Goal: Task Accomplishment & Management: Manage account settings

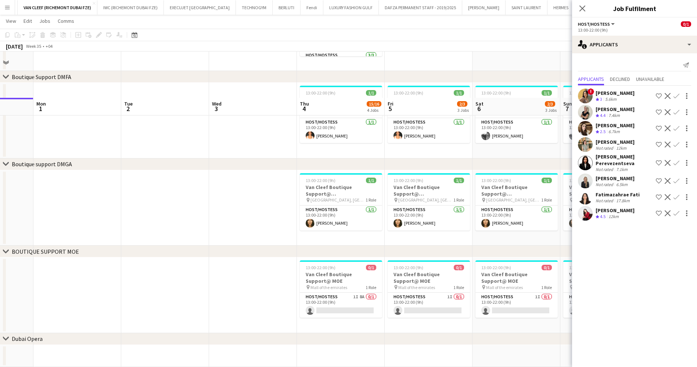
scroll to position [218, 0]
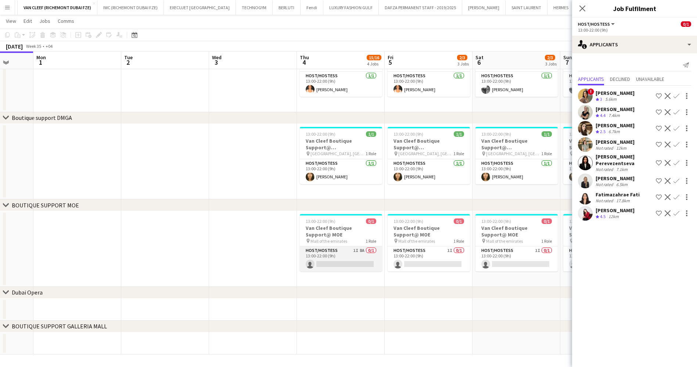
click at [349, 253] on app-card-role "Host/Hostess 1I 8A 0/1 13:00-22:00 (9h) single-neutral-actions" at bounding box center [341, 258] width 82 height 25
click at [614, 208] on div "[PERSON_NAME]" at bounding box center [615, 210] width 39 height 7
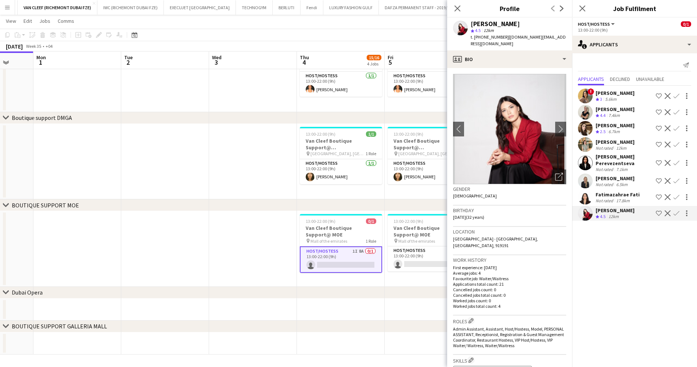
click at [660, 210] on app-icon "Shortlist crew" at bounding box center [659, 213] width 6 height 6
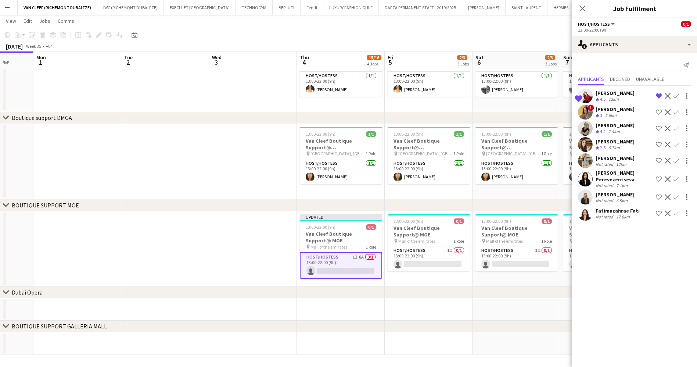
click at [616, 207] on div "Fatimazahrae Fati" at bounding box center [618, 210] width 44 height 7
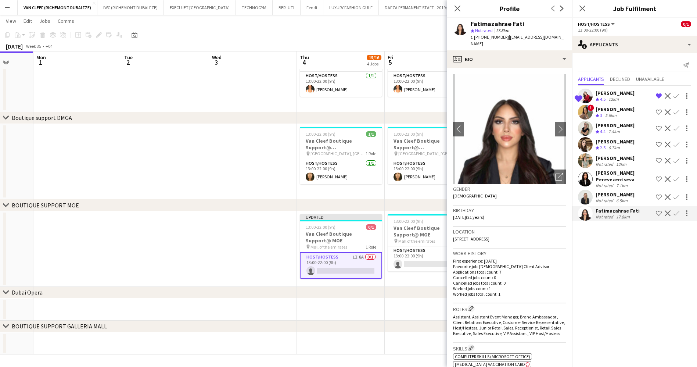
click at [658, 210] on app-icon "Shortlist crew" at bounding box center [659, 213] width 6 height 6
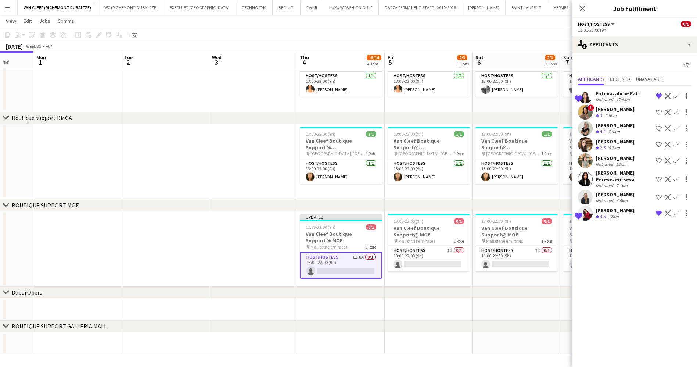
click at [616, 192] on div "[PERSON_NAME]" at bounding box center [615, 194] width 39 height 7
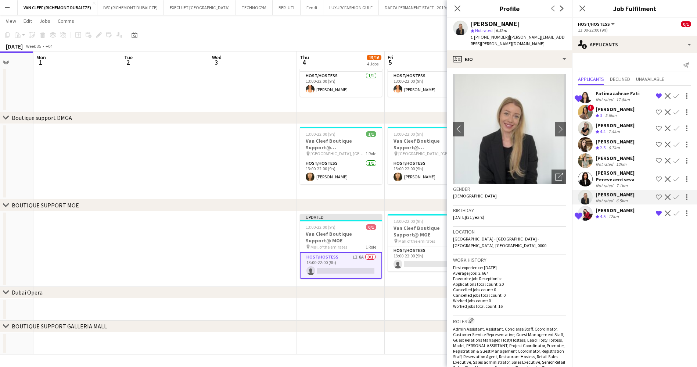
click at [659, 194] on app-icon "Shortlist crew" at bounding box center [659, 197] width 6 height 6
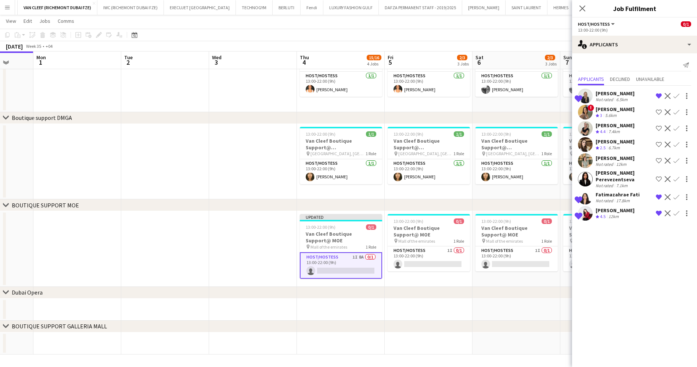
click at [630, 176] on div "[PERSON_NAME] Perevezentseva" at bounding box center [624, 175] width 57 height 13
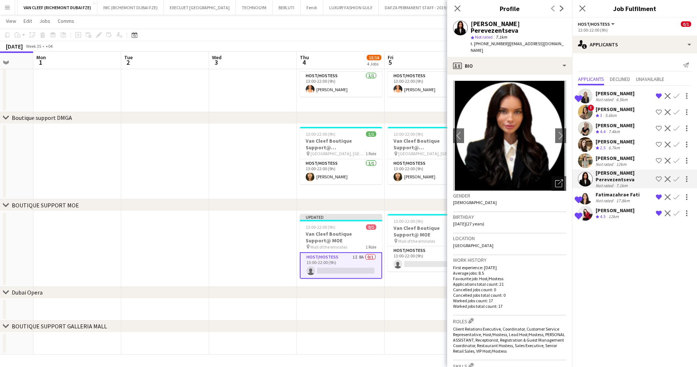
click at [656, 176] on app-icon "Shortlist crew" at bounding box center [659, 179] width 6 height 6
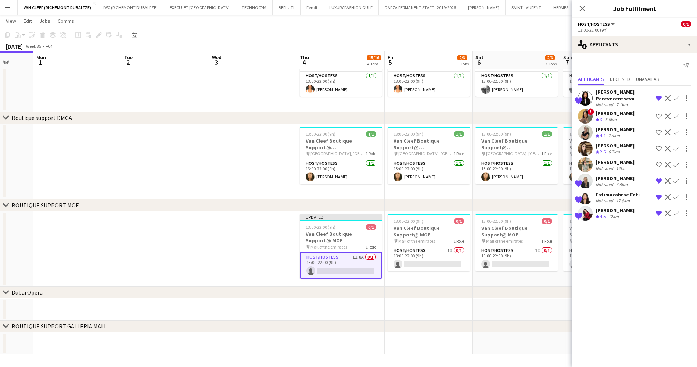
click at [657, 129] on app-icon "Shortlist crew" at bounding box center [659, 132] width 6 height 6
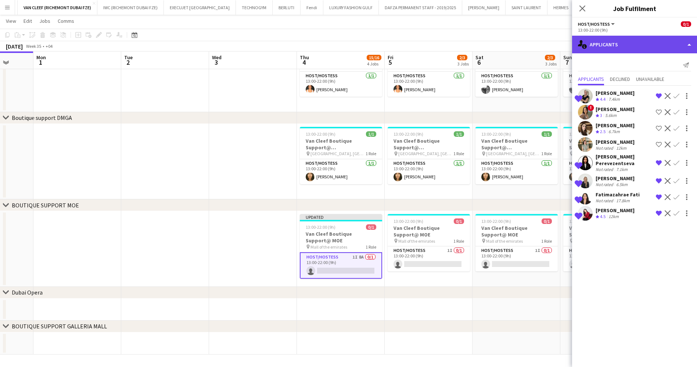
click at [613, 49] on div "single-neutral-actions-information Applicants" at bounding box center [634, 45] width 125 height 18
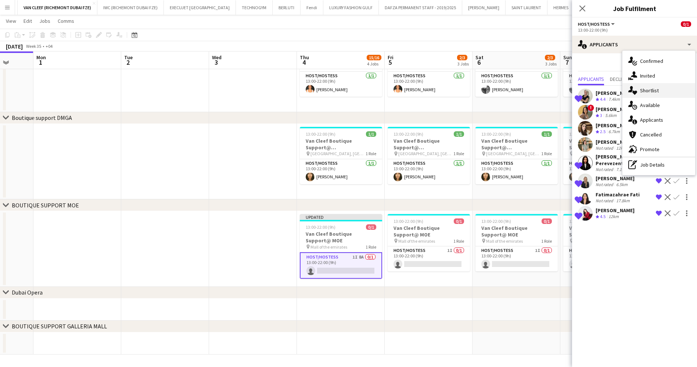
click at [652, 90] on div "single-neutral-actions-heart Shortlist" at bounding box center [659, 90] width 73 height 15
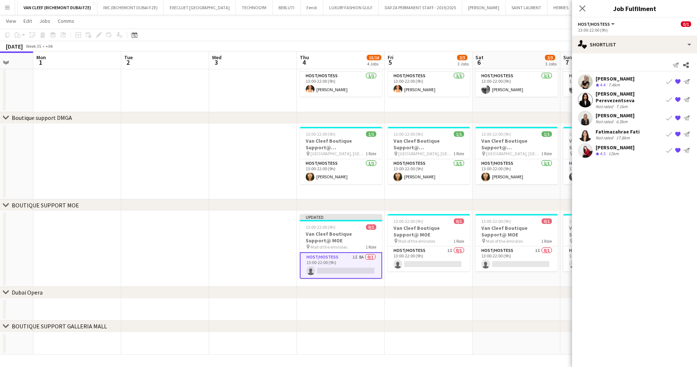
click at [619, 96] on div "[PERSON_NAME] Perevezentseva" at bounding box center [630, 96] width 68 height 13
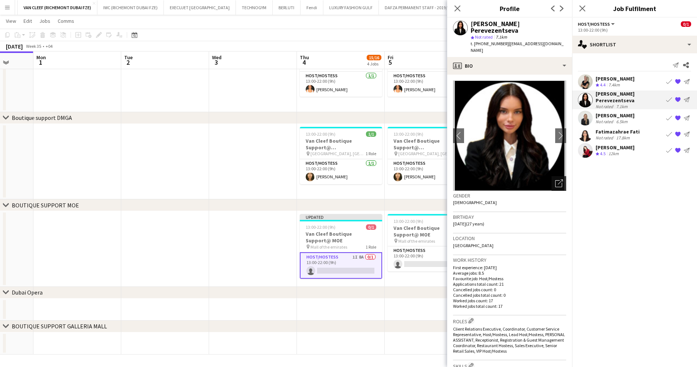
click at [555, 176] on div "Open photos pop-in" at bounding box center [559, 183] width 15 height 15
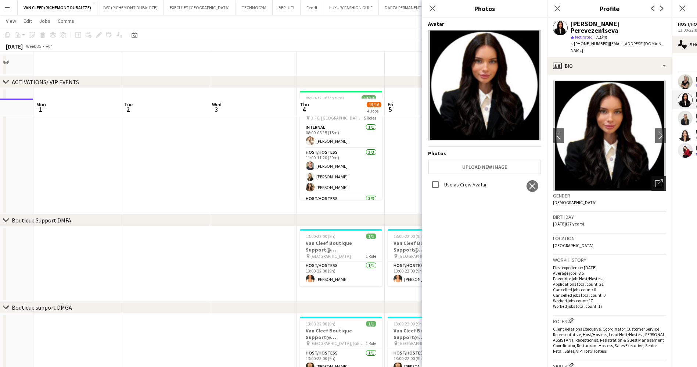
scroll to position [0, 0]
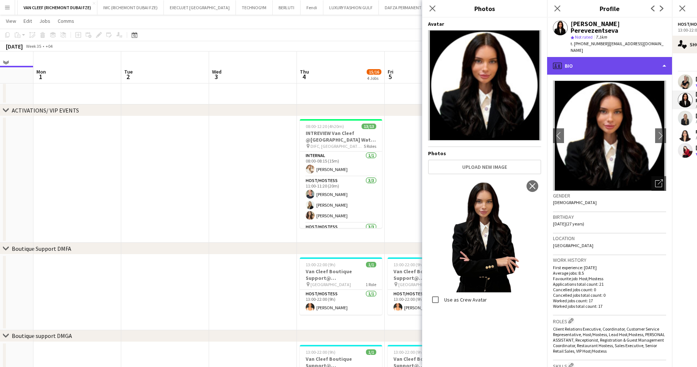
click at [612, 57] on div "profile Bio" at bounding box center [609, 66] width 125 height 18
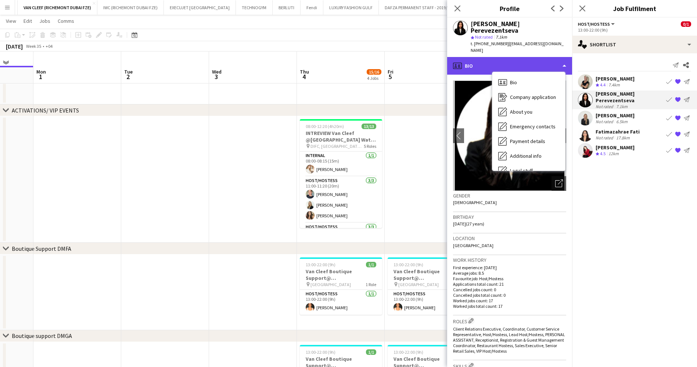
scroll to position [40, 0]
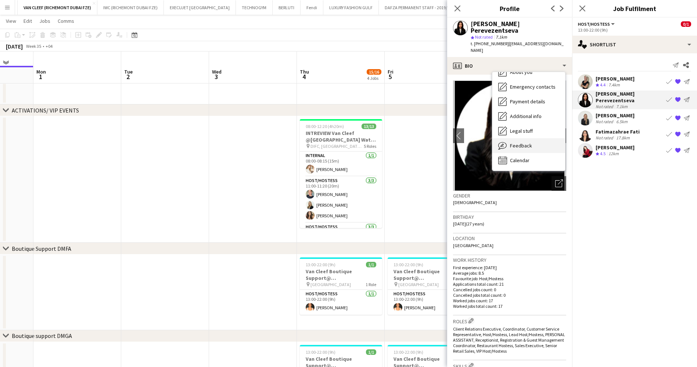
click at [537, 138] on div "Feedback Feedback" at bounding box center [529, 145] width 73 height 15
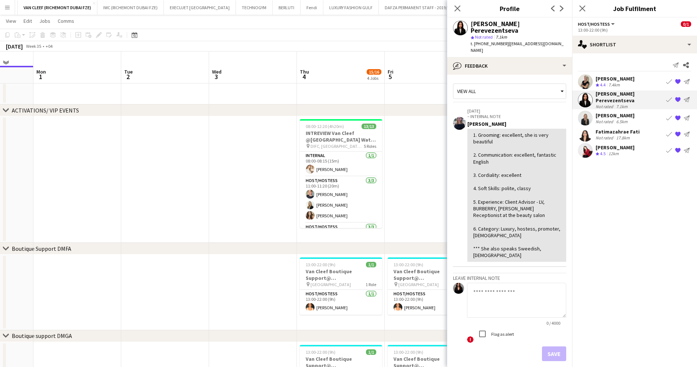
click at [681, 84] on button "{{ spriteTitle }}" at bounding box center [678, 81] width 9 height 9
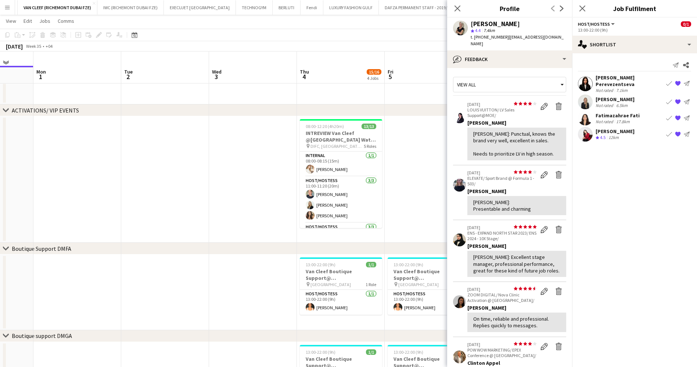
click at [612, 112] on div "Fatimazahrae Fati" at bounding box center [618, 115] width 44 height 7
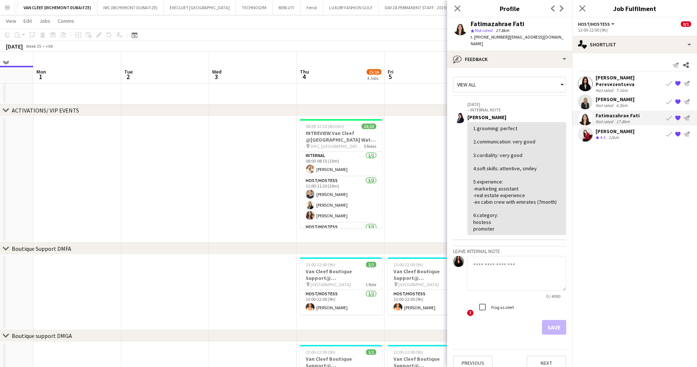
click at [613, 97] on div "[PERSON_NAME]" at bounding box center [615, 99] width 39 height 7
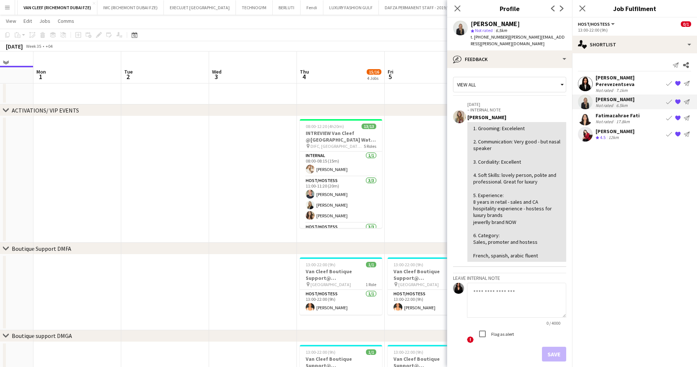
click at [618, 119] on div "17.8km" at bounding box center [623, 122] width 17 height 6
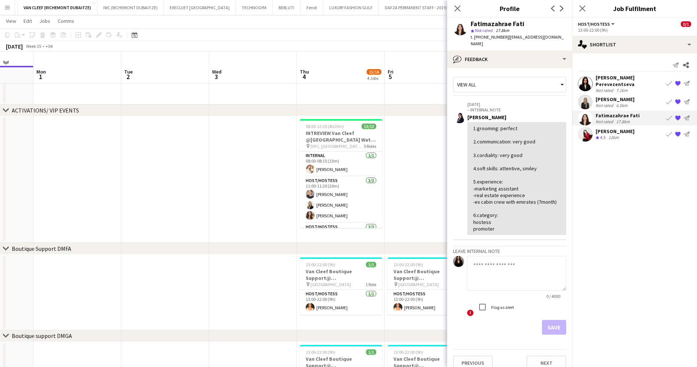
click at [616, 135] on div "12km" at bounding box center [613, 138] width 13 height 6
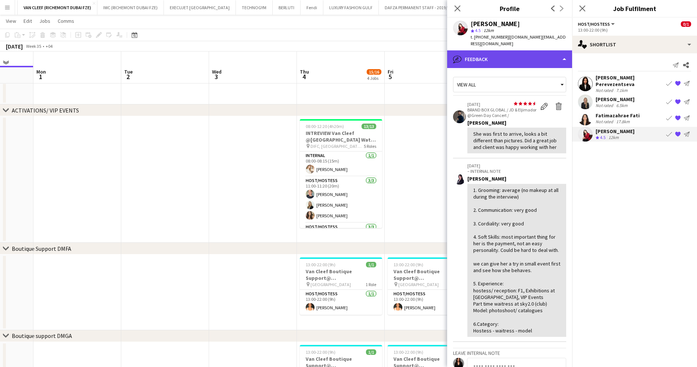
click at [513, 50] on div "bubble-pencil Feedback" at bounding box center [509, 59] width 125 height 18
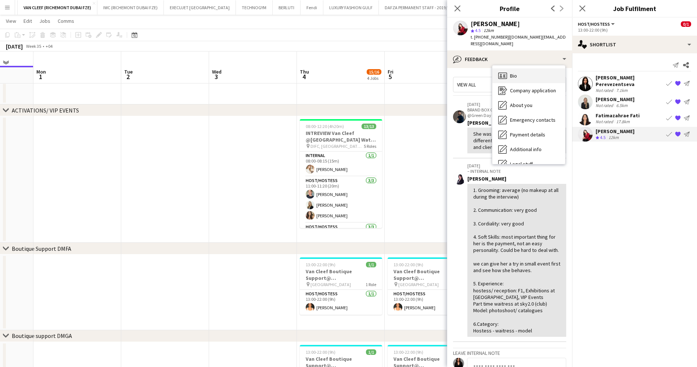
click at [522, 71] on div "Bio Bio" at bounding box center [529, 75] width 73 height 15
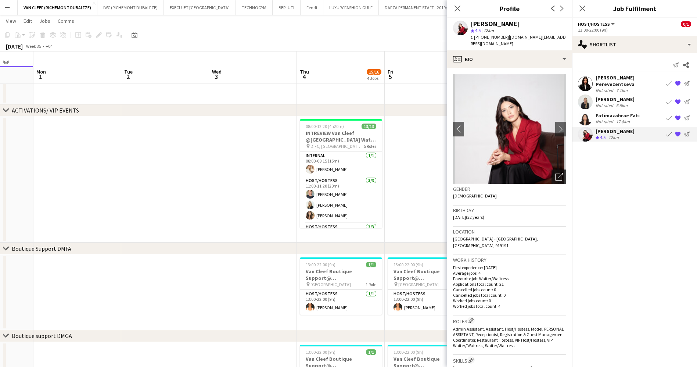
click at [558, 173] on icon at bounding box center [560, 175] width 5 height 5
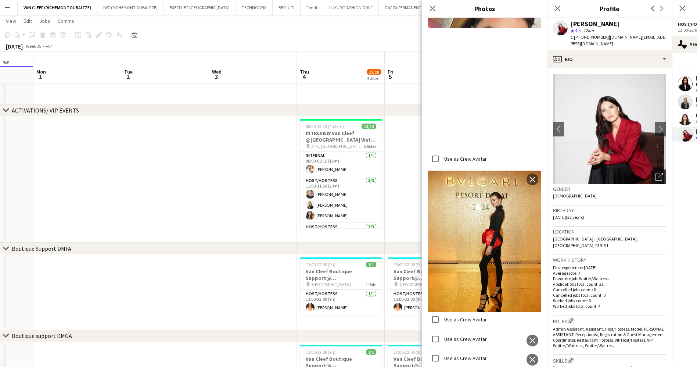
scroll to position [1585, 0]
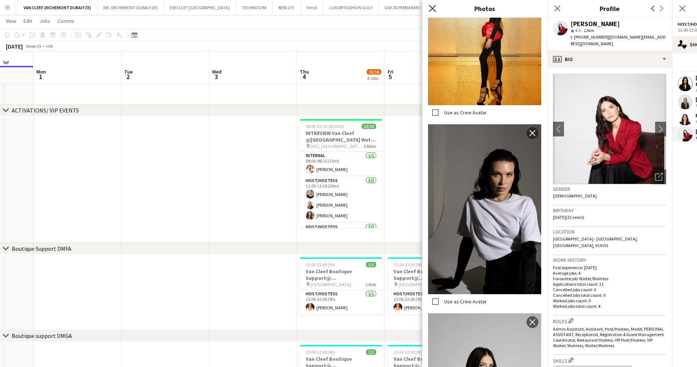
click at [434, 10] on icon at bounding box center [432, 8] width 7 height 7
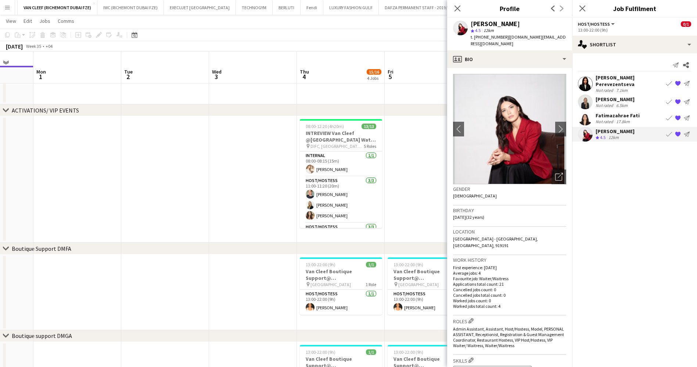
click at [637, 114] on div "Fatimazahrae Fati Not rated 17.8km Book crew {{ spriteTitle }} Send notification" at bounding box center [634, 118] width 125 height 15
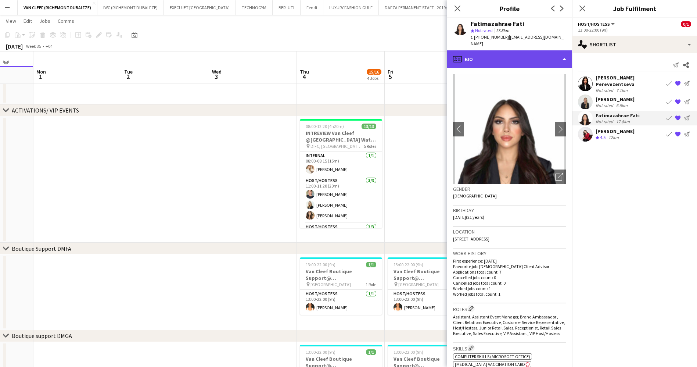
click at [528, 60] on div "profile Bio" at bounding box center [509, 59] width 125 height 18
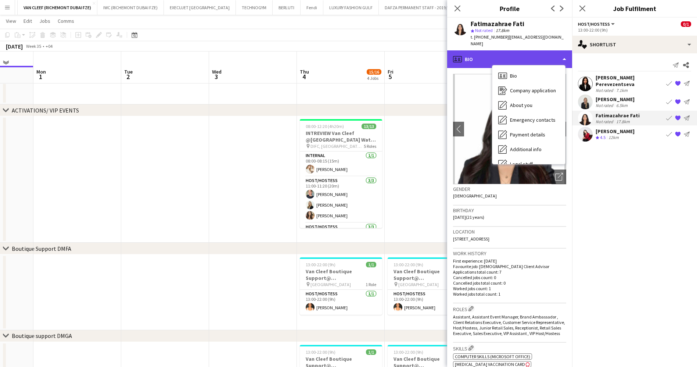
scroll to position [40, 0]
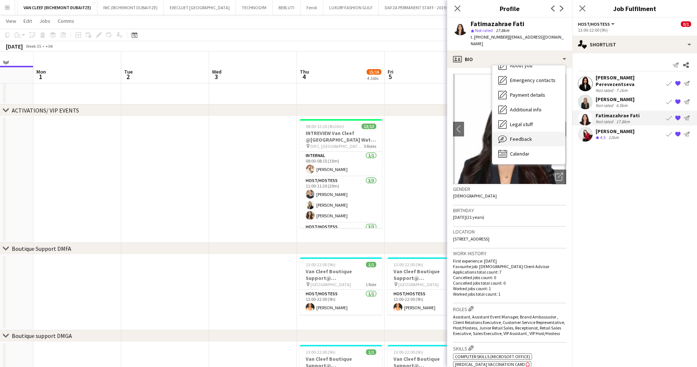
click at [531, 143] on div "Feedback Feedback" at bounding box center [529, 139] width 73 height 15
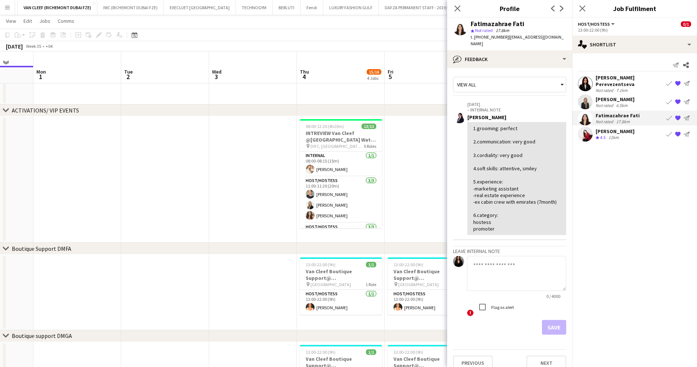
click at [397, 40] on app-toolbar "Copy Paste Paste Ctrl+V Paste with crew Ctrl+Shift+V Paste linked Job [GEOGRAPH…" at bounding box center [348, 35] width 697 height 12
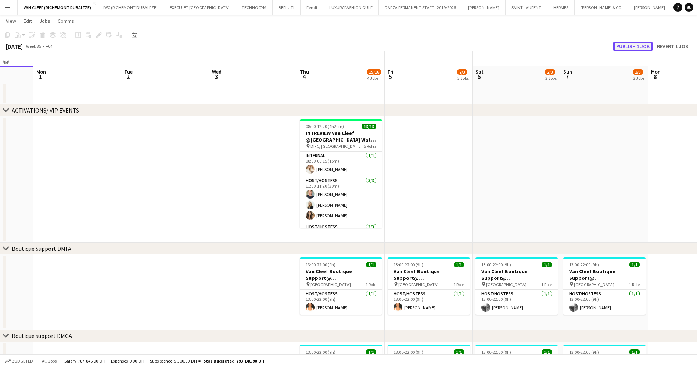
click at [638, 45] on button "Publish 1 job" at bounding box center [632, 47] width 39 height 10
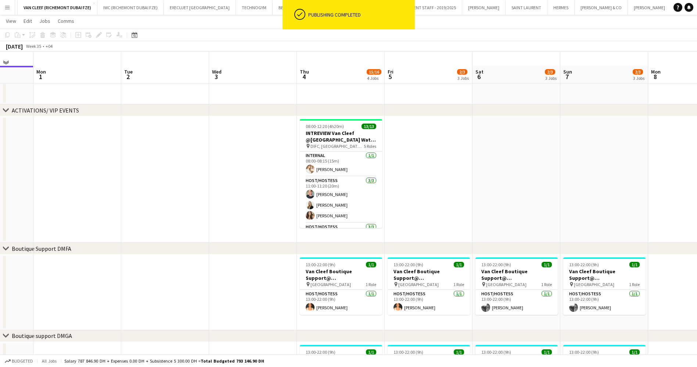
click at [467, 162] on app-date-cell at bounding box center [429, 179] width 88 height 126
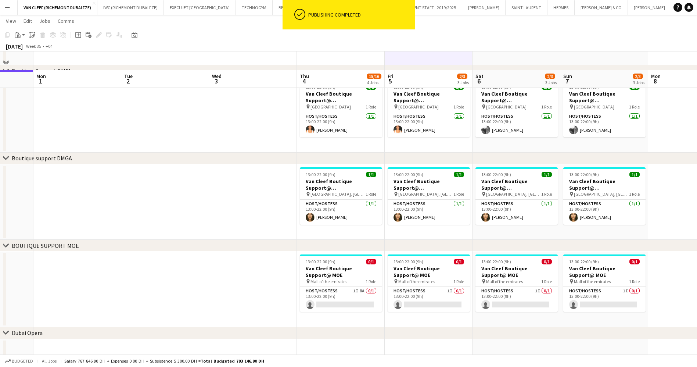
scroll to position [218, 0]
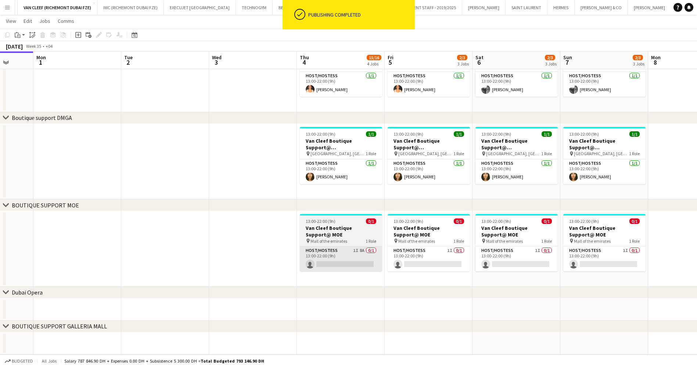
click at [340, 264] on app-card-role "Host/Hostess 1I 8A 0/1 13:00-22:00 (9h) single-neutral-actions" at bounding box center [341, 258] width 82 height 25
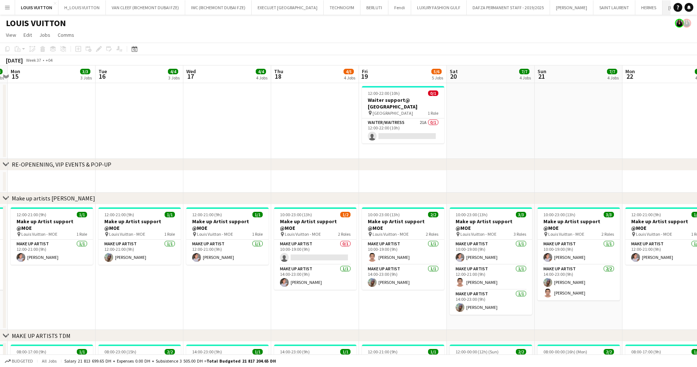
click at [663, 8] on button "TIFFANY & CO Close" at bounding box center [689, 7] width 53 height 14
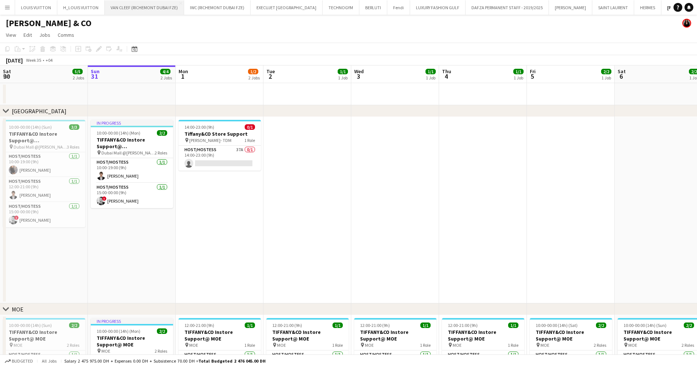
click at [133, 10] on button "VAN CLEEF (RICHEMONT DUBAI FZE) Close" at bounding box center [144, 7] width 79 height 14
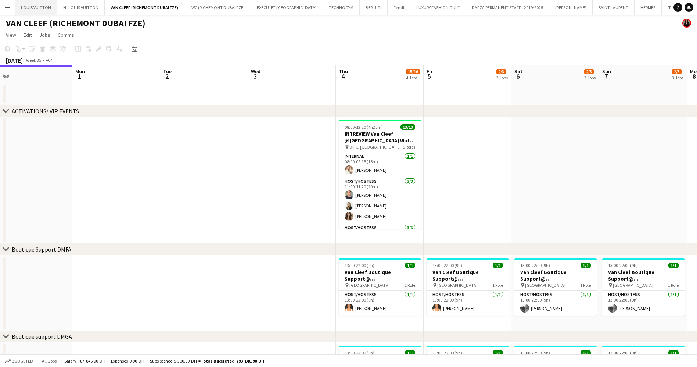
click at [28, 10] on button "LOUIS VUITTON Close" at bounding box center [36, 7] width 42 height 14
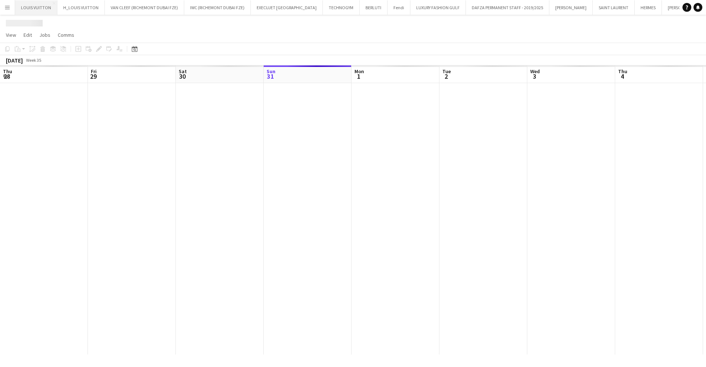
scroll to position [0, 176]
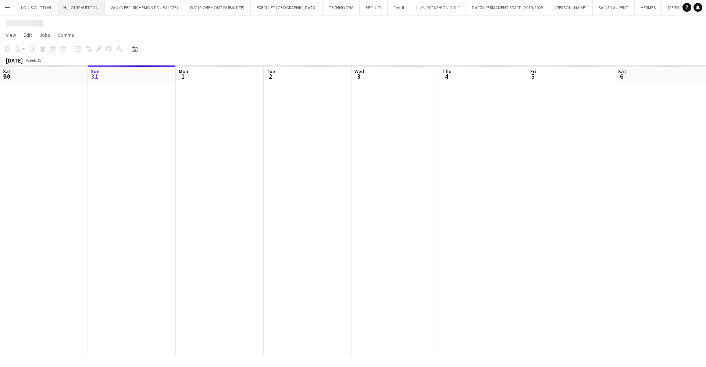
click at [59, 7] on button "H_LOUIS VUITTON Close" at bounding box center [80, 7] width 47 height 14
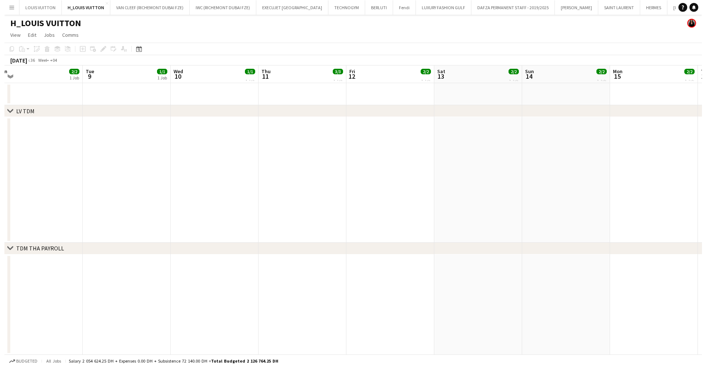
scroll to position [0, 278]
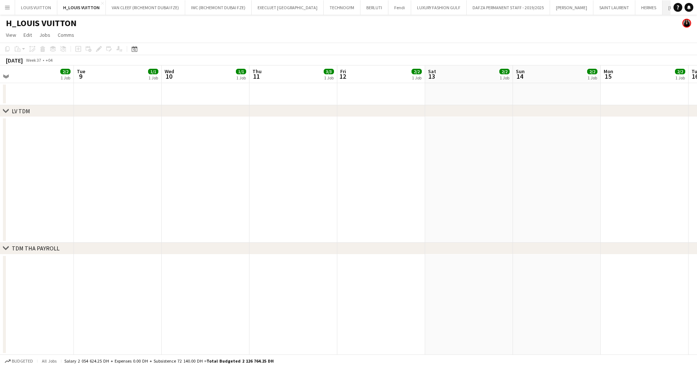
click at [663, 2] on button "TIFFANY & CO Close" at bounding box center [689, 7] width 53 height 14
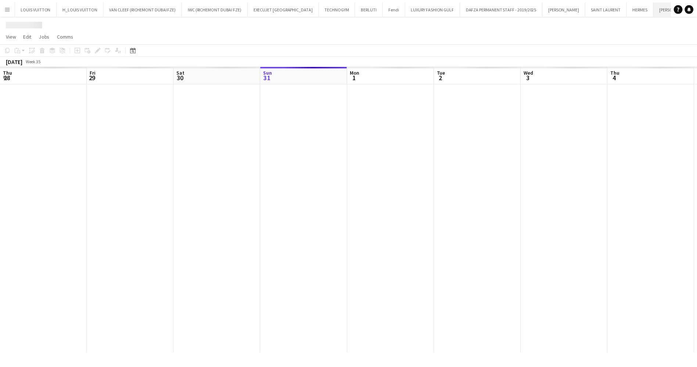
scroll to position [0, 176]
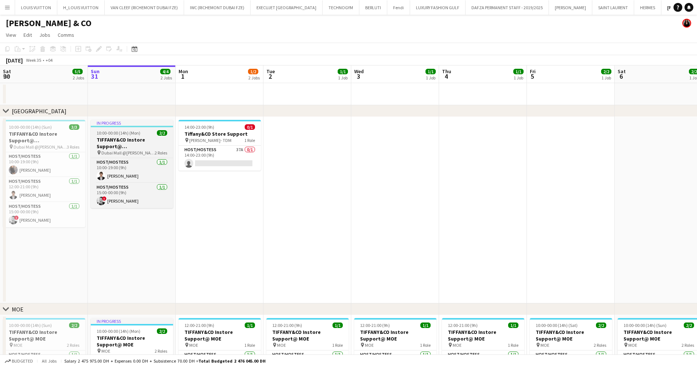
click at [120, 147] on h3 "TIFFANY&CO Instore Support@ Dubai Mall" at bounding box center [132, 142] width 82 height 13
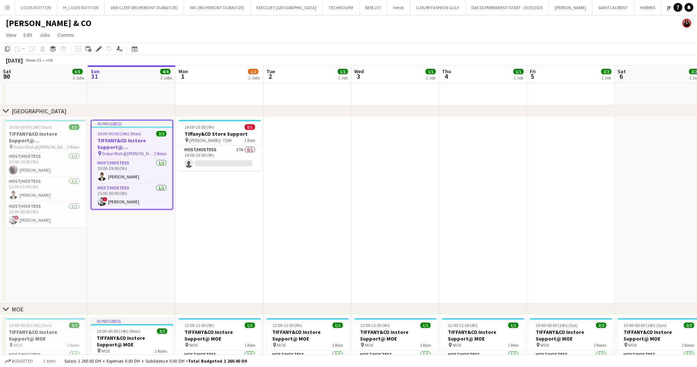
click at [7, 51] on icon at bounding box center [7, 48] width 4 height 5
click at [218, 207] on app-date-cell "14:00-23:00 (9h) 0/1 Tiffany&CO Store Support pin Tiffany- TDM 1 Role Host/Host…" at bounding box center [220, 210] width 88 height 186
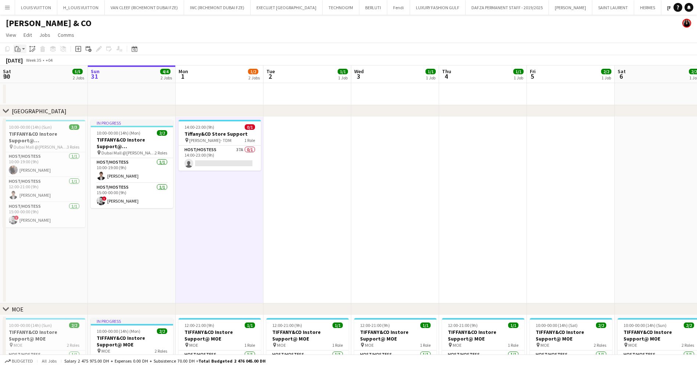
click at [16, 51] on icon at bounding box center [16, 49] width 2 height 5
click at [31, 66] on link "Paste Ctrl+V" at bounding box center [53, 63] width 69 height 7
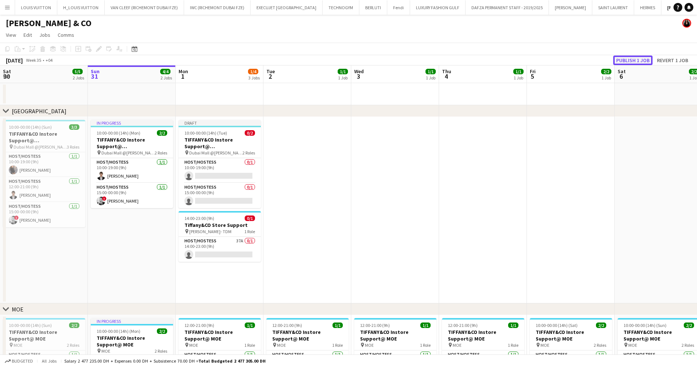
click at [636, 60] on button "Publish 1 job" at bounding box center [632, 61] width 39 height 10
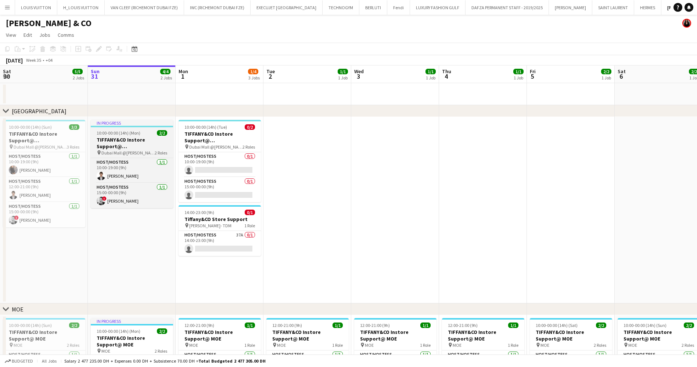
click at [136, 144] on h3 "TIFFANY&CO Instore Support@ Dubai Mall" at bounding box center [132, 142] width 82 height 13
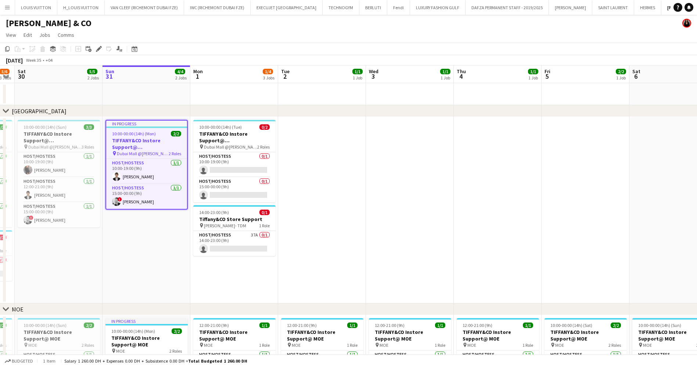
scroll to position [0, 161]
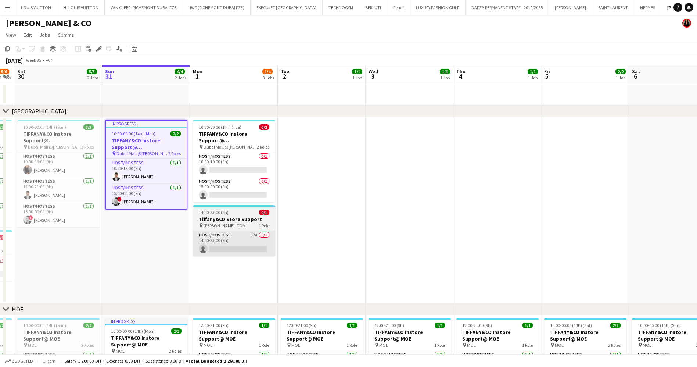
click at [240, 246] on app-card-role "Host/Hostess 37A 0/1 14:00-23:00 (9h) single-neutral-actions" at bounding box center [234, 243] width 82 height 25
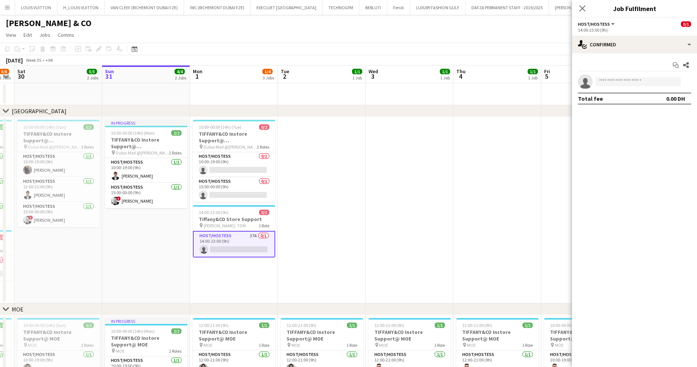
click at [240, 221] on h3 "Tiffany&CO Store Support" at bounding box center [234, 219] width 82 height 7
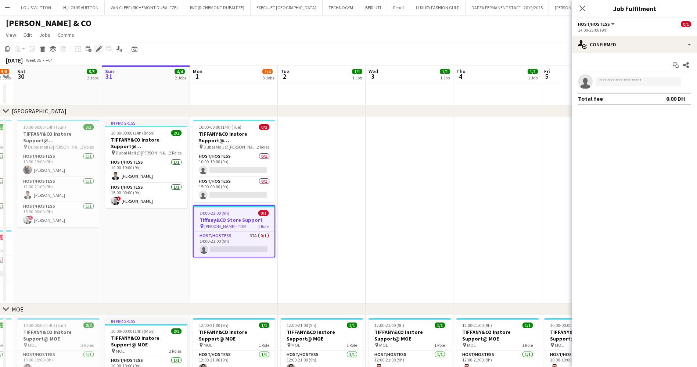
click at [99, 49] on icon at bounding box center [99, 49] width 4 height 4
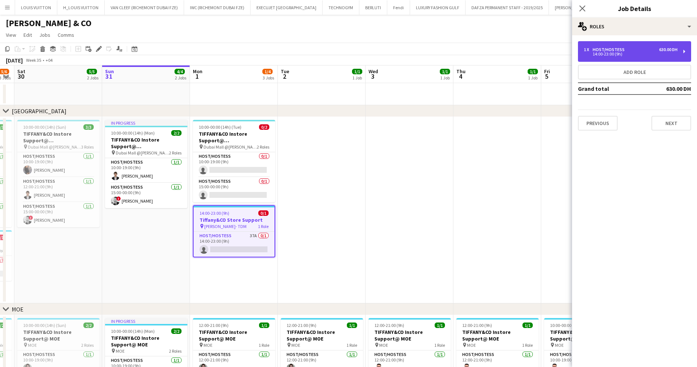
click at [629, 53] on div "14:00-23:00 (9h)" at bounding box center [631, 54] width 94 height 4
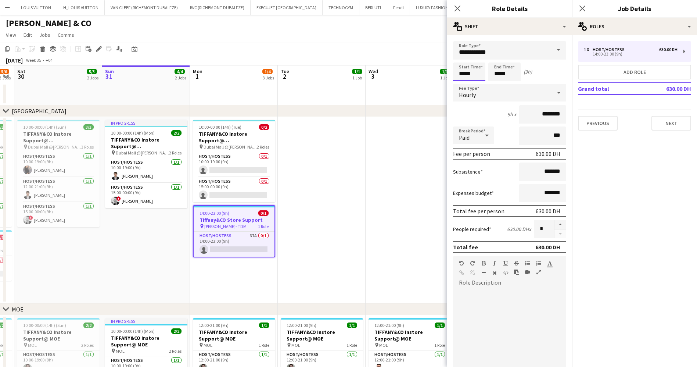
click at [475, 74] on input "*****" at bounding box center [469, 71] width 32 height 18
type input "*****"
drag, startPoint x: 512, startPoint y: 75, endPoint x: 484, endPoint y: 68, distance: 29.3
click at [484, 68] on div "Start Time ***** End Time ***** (12h)" at bounding box center [509, 71] width 113 height 18
type input "*****"
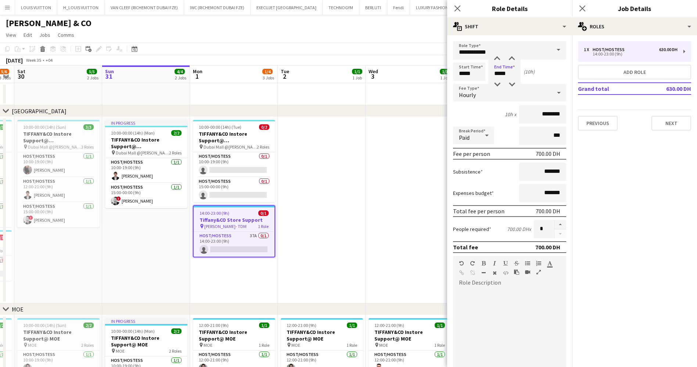
click at [371, 46] on app-toolbar "Copy Paste Paste Ctrl+V Paste with crew Ctrl+Shift+V Paste linked Job [GEOGRAPH…" at bounding box center [348, 49] width 697 height 12
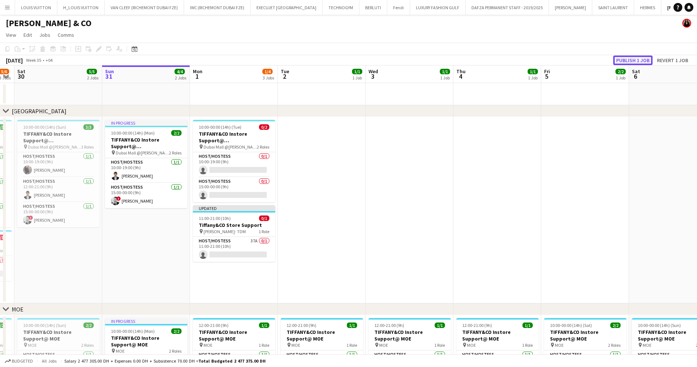
click at [633, 59] on button "Publish 1 job" at bounding box center [632, 61] width 39 height 10
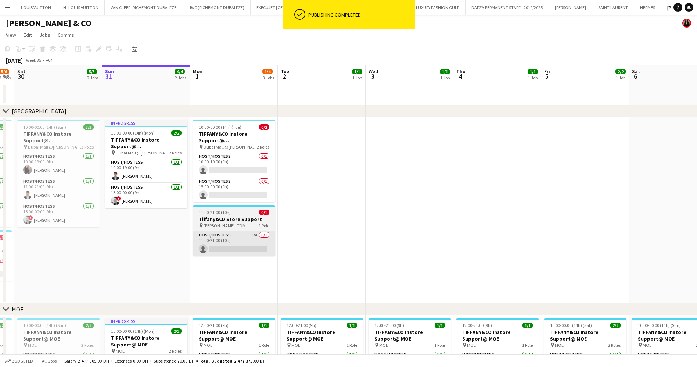
click at [243, 233] on app-card-role "Host/Hostess 37A 0/1 11:00-21:00 (10h) single-neutral-actions" at bounding box center [234, 243] width 82 height 25
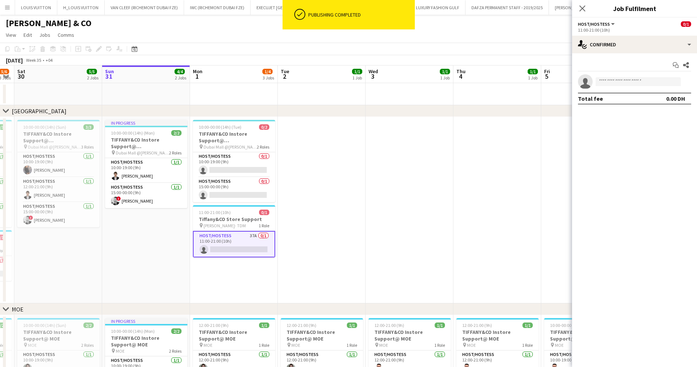
click at [237, 234] on app-card-role "Host/Hostess 37A 0/1 11:00-21:00 (10h) single-neutral-actions" at bounding box center [234, 244] width 82 height 26
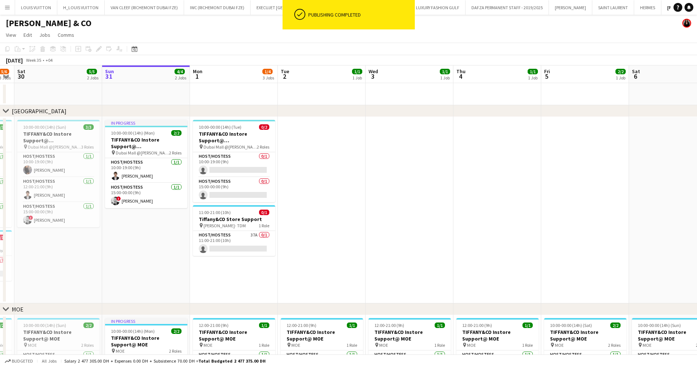
click at [235, 218] on h3 "Tiffany&CO Store Support" at bounding box center [234, 219] width 82 height 7
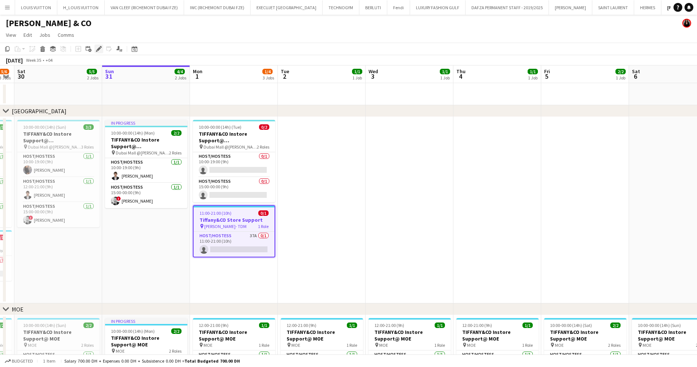
click at [99, 49] on icon at bounding box center [99, 49] width 4 height 4
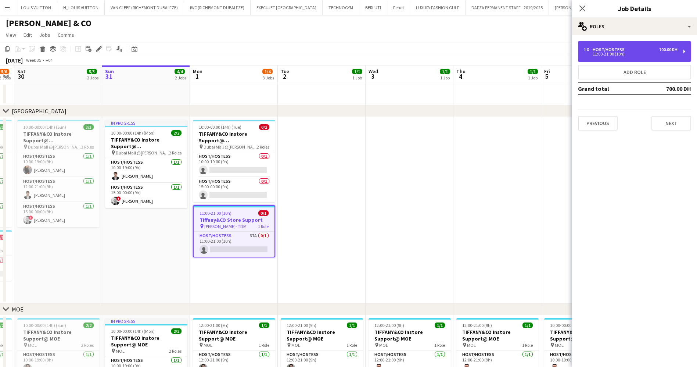
click at [627, 54] on div "11:00-21:00 (10h)" at bounding box center [631, 54] width 94 height 4
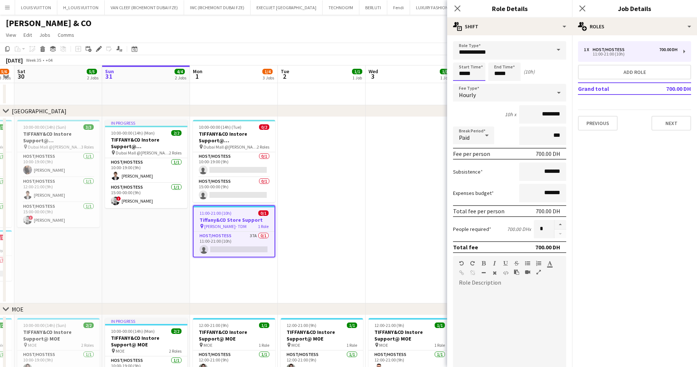
click at [469, 74] on input "*****" at bounding box center [469, 71] width 32 height 18
type input "*****"
click at [400, 46] on app-toolbar "Copy Paste Paste Ctrl+V Paste with crew Ctrl+Shift+V Paste linked Job [GEOGRAPH…" at bounding box center [348, 49] width 697 height 12
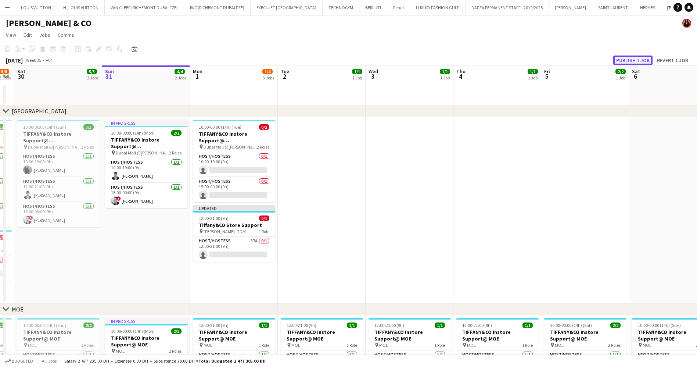
click at [633, 62] on button "Publish 1 job" at bounding box center [632, 61] width 39 height 10
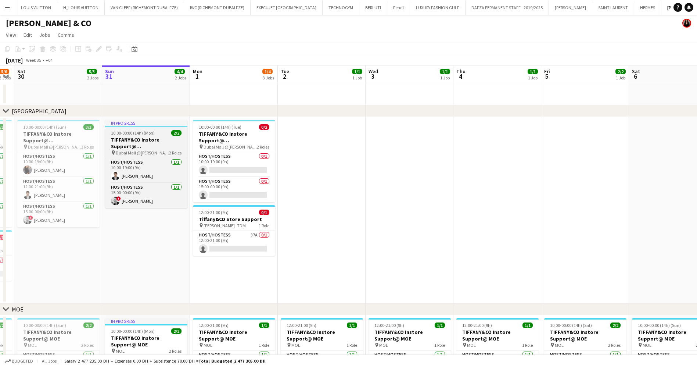
click at [147, 134] on span "10:00-00:00 (14h) (Mon)" at bounding box center [133, 133] width 44 height 6
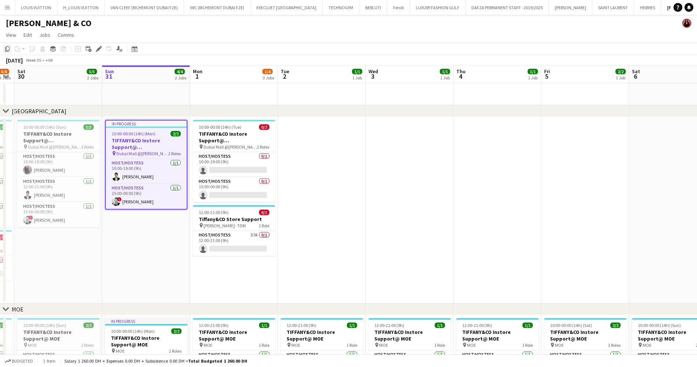
click at [11, 49] on div "Copy" at bounding box center [7, 48] width 9 height 9
click at [310, 145] on app-date-cell at bounding box center [322, 210] width 88 height 186
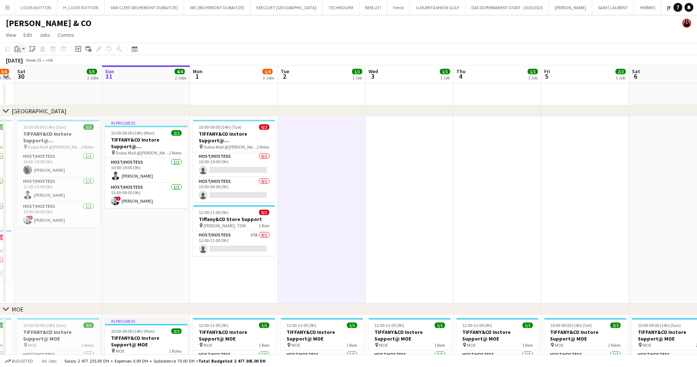
click at [21, 49] on div "Paste" at bounding box center [17, 48] width 9 height 9
click at [36, 63] on link "Paste Ctrl+V" at bounding box center [53, 63] width 69 height 7
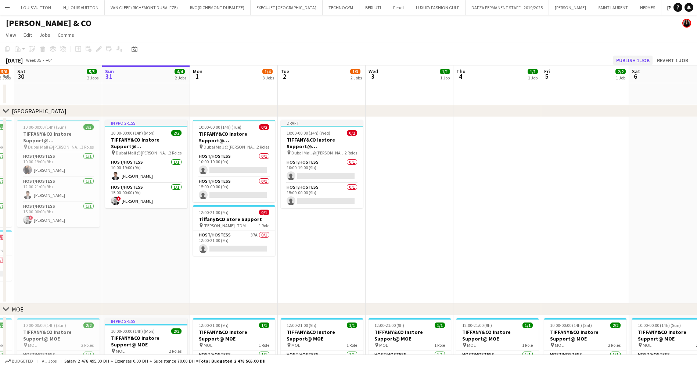
click at [637, 61] on button "Publish 1 job" at bounding box center [632, 61] width 39 height 10
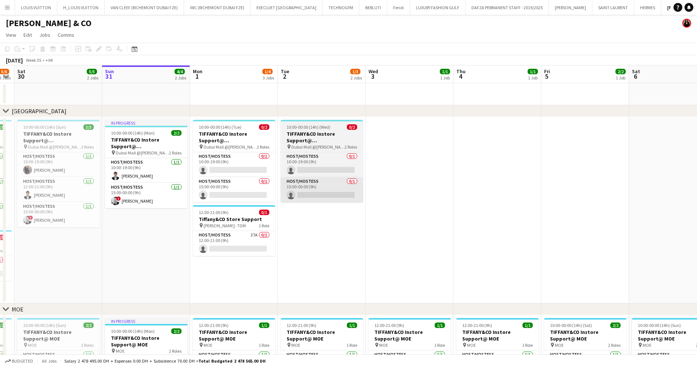
click at [317, 193] on app-card-role "Host/Hostess 0/1 15:00-00:00 (9h) single-neutral-actions" at bounding box center [322, 189] width 82 height 25
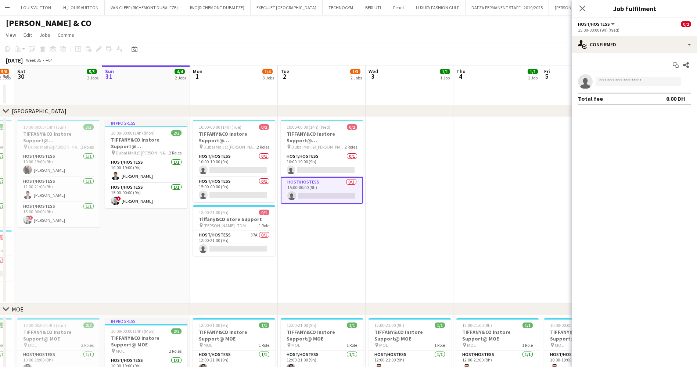
click at [327, 134] on h3 "TIFFANY&CO Instore Support@ Dubai Mall" at bounding box center [322, 136] width 82 height 13
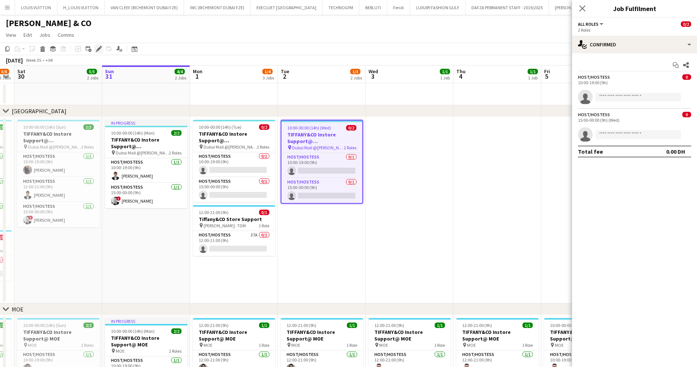
click at [103, 53] on div "Edit" at bounding box center [98, 48] width 9 height 9
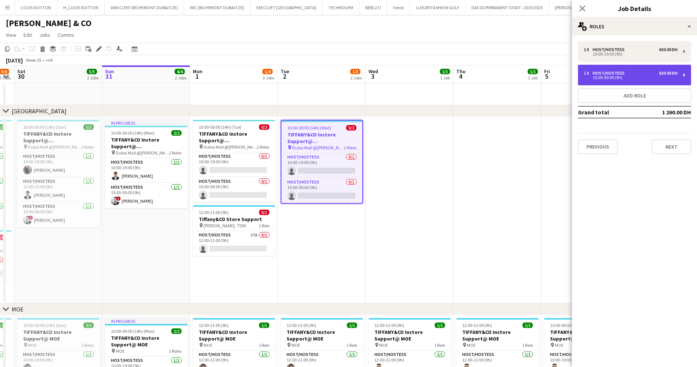
click at [630, 78] on div "15:00-00:00 (9h)" at bounding box center [631, 78] width 94 height 4
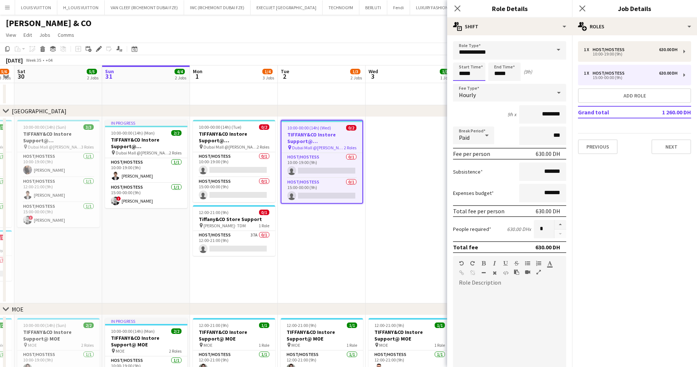
click at [467, 74] on input "*****" at bounding box center [469, 71] width 32 height 18
type input "*****"
click at [512, 74] on input "*****" at bounding box center [505, 71] width 32 height 18
type input "*****"
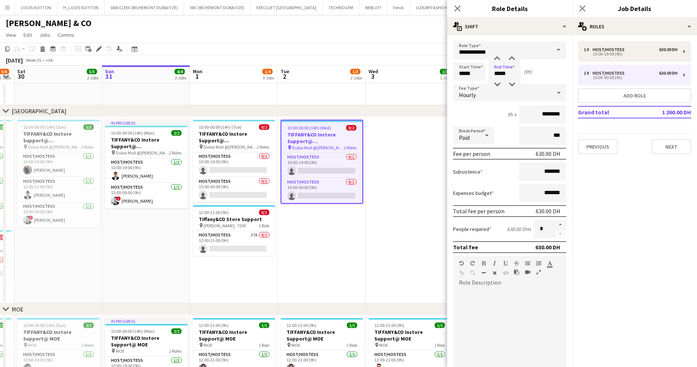
click at [390, 46] on app-toolbar "Copy Paste Paste Ctrl+V Paste with crew Ctrl+Shift+V Paste linked Job [GEOGRAPH…" at bounding box center [348, 49] width 697 height 12
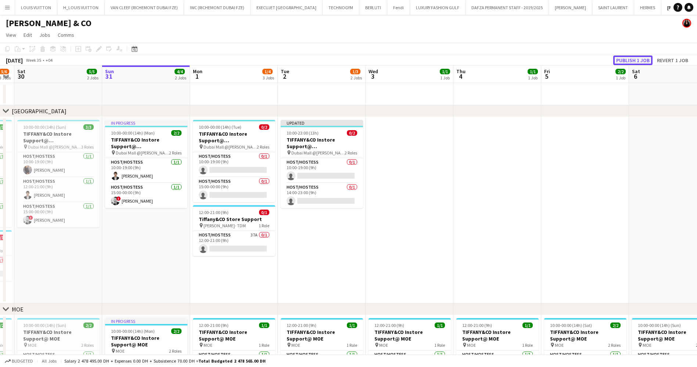
click at [626, 60] on button "Publish 1 job" at bounding box center [632, 61] width 39 height 10
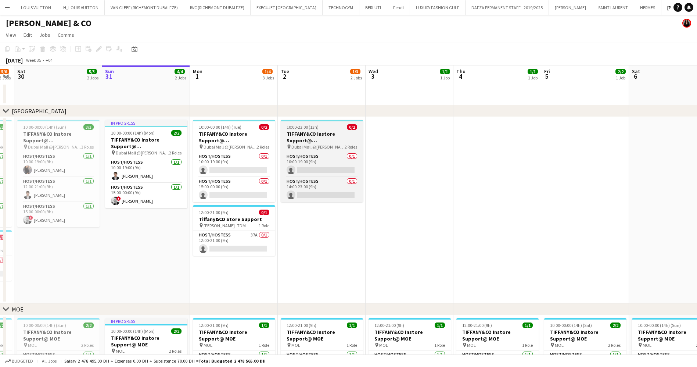
click at [322, 136] on h3 "TIFFANY&CO Instore Support@ Dubai Mall" at bounding box center [322, 136] width 82 height 13
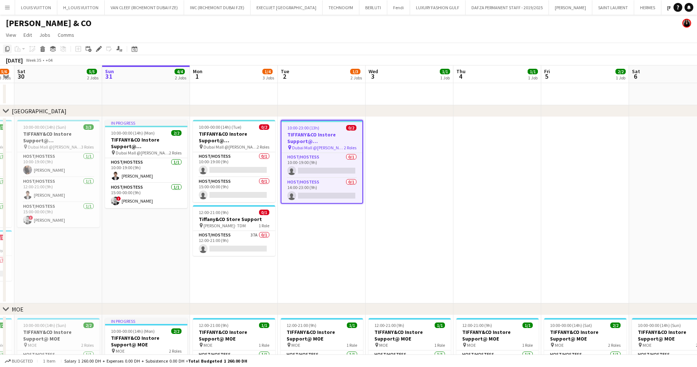
click at [7, 49] on icon "Copy" at bounding box center [7, 49] width 6 height 6
click at [413, 139] on app-date-cell at bounding box center [410, 210] width 88 height 186
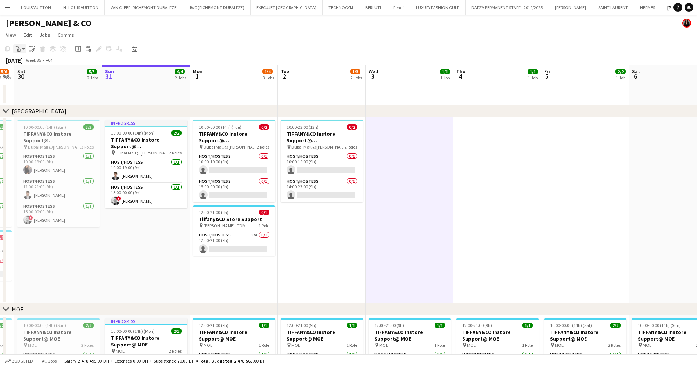
click at [18, 49] on icon at bounding box center [18, 50] width 3 height 3
click at [37, 65] on link "Paste Ctrl+V" at bounding box center [53, 63] width 69 height 7
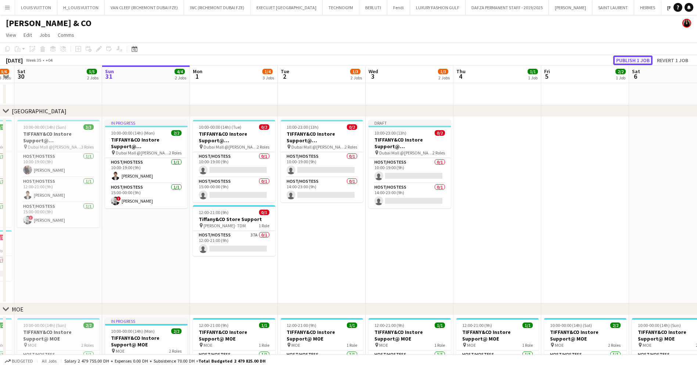
click at [648, 60] on button "Publish 1 job" at bounding box center [632, 61] width 39 height 10
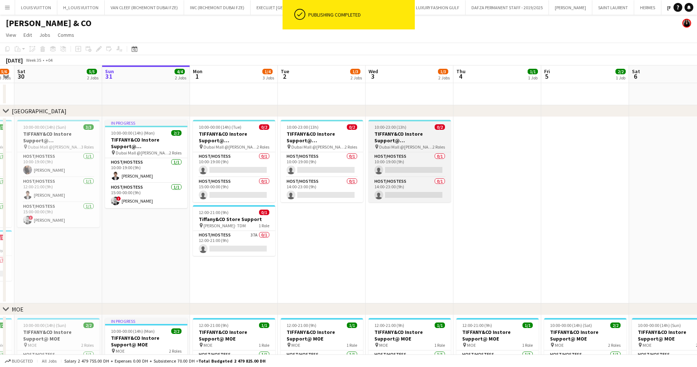
click at [419, 136] on h3 "TIFFANY&CO Instore Support@ Dubai Mall" at bounding box center [410, 136] width 82 height 13
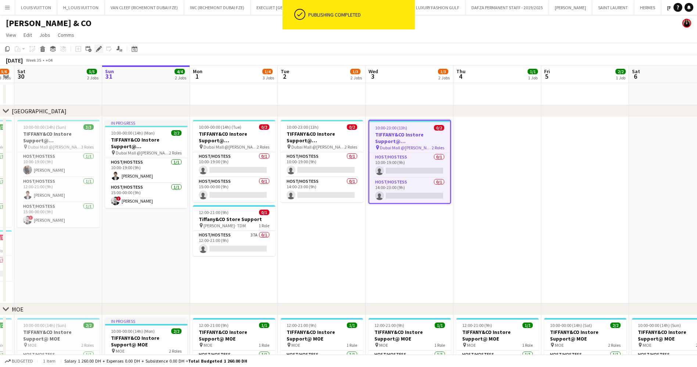
click at [102, 49] on div "Edit" at bounding box center [98, 48] width 9 height 9
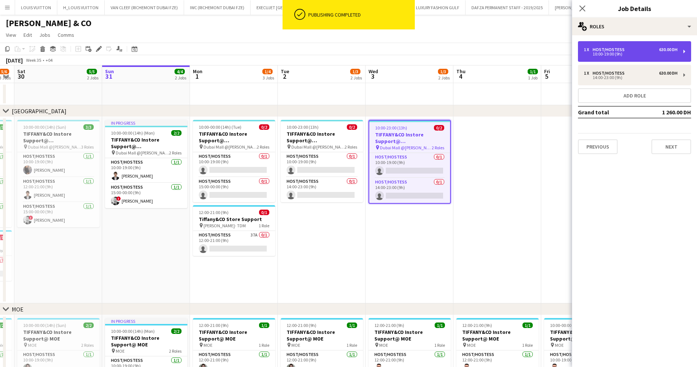
click at [631, 56] on div "10:00-19:00 (9h)" at bounding box center [631, 54] width 94 height 4
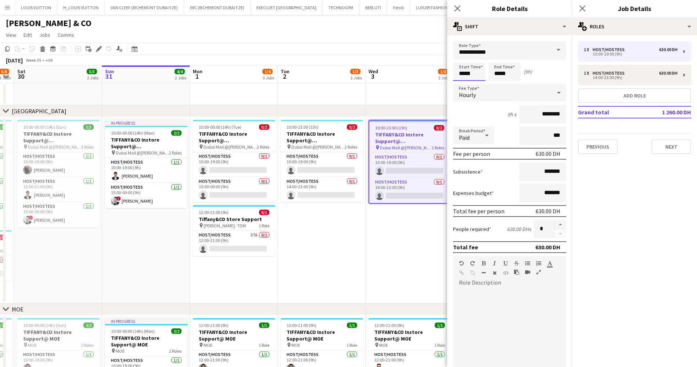
click at [474, 74] on input "*****" at bounding box center [469, 71] width 32 height 18
type input "*****"
click at [509, 74] on input "*****" at bounding box center [505, 71] width 32 height 18
type input "*****"
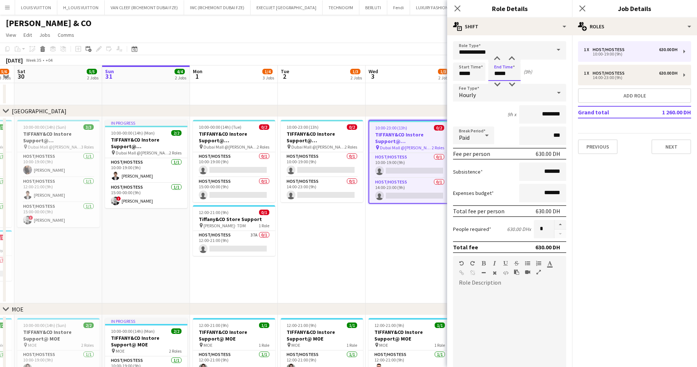
type input "*****"
click at [390, 49] on app-toolbar "Copy Paste Paste Ctrl+V Paste with crew Ctrl+Shift+V Paste linked Job [GEOGRAPH…" at bounding box center [348, 49] width 697 height 12
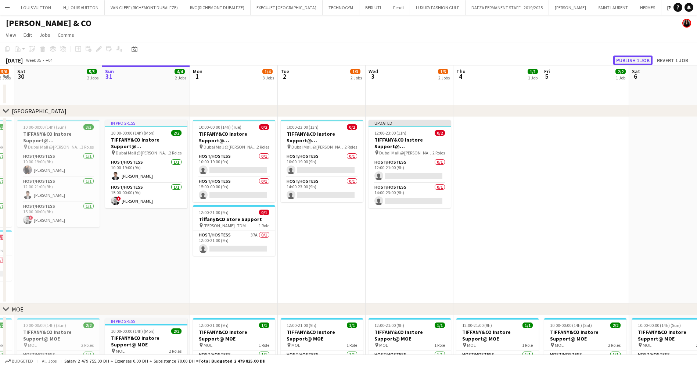
click at [631, 61] on button "Publish 1 job" at bounding box center [632, 61] width 39 height 10
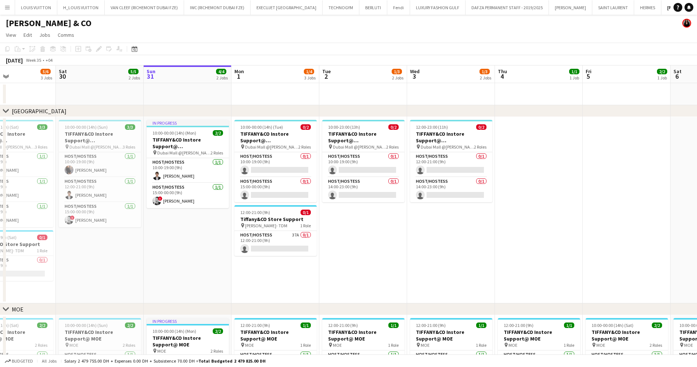
scroll to position [0, 208]
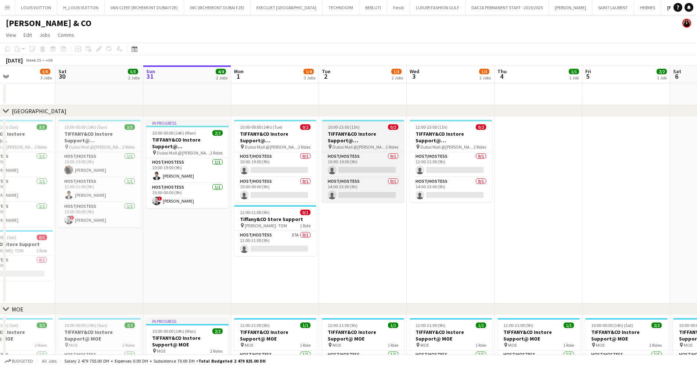
click at [363, 137] on h3 "TIFFANY&CO Instore Support@ Dubai Mall" at bounding box center [363, 136] width 82 height 13
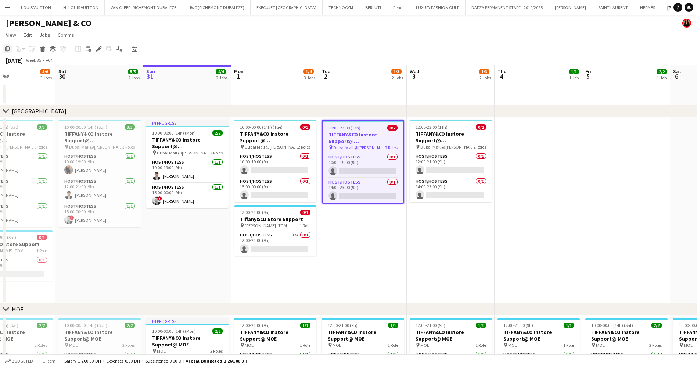
click at [3, 50] on div "Copy" at bounding box center [7, 48] width 9 height 9
click at [541, 137] on app-date-cell at bounding box center [539, 210] width 88 height 186
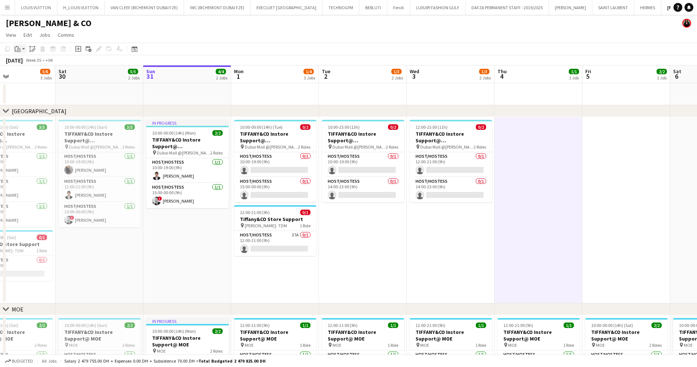
click at [19, 50] on icon at bounding box center [18, 50] width 1 height 0
click at [46, 86] on app-date-cell at bounding box center [12, 94] width 88 height 22
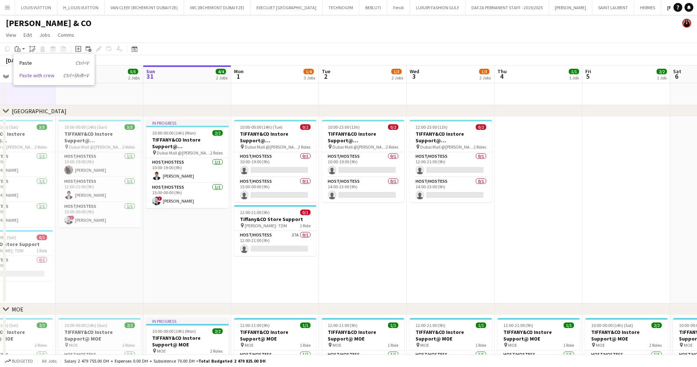
click at [28, 75] on link "Paste with crew Ctrl+Shift+V" at bounding box center [53, 75] width 69 height 7
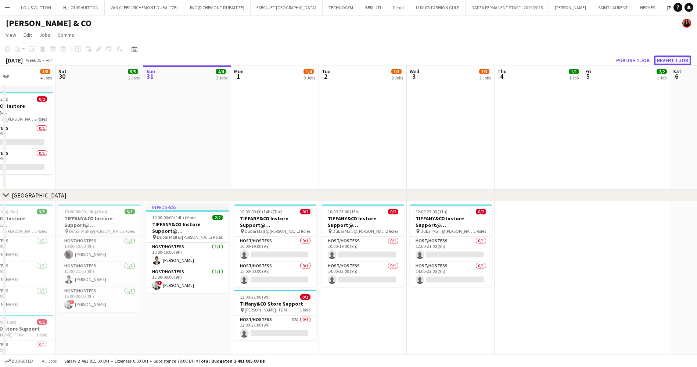
click at [676, 63] on button "Revert 1 job" at bounding box center [672, 61] width 37 height 10
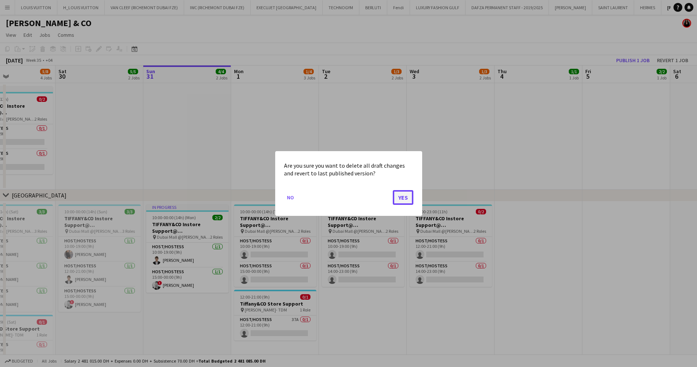
click at [401, 200] on button "Yes" at bounding box center [403, 197] width 21 height 15
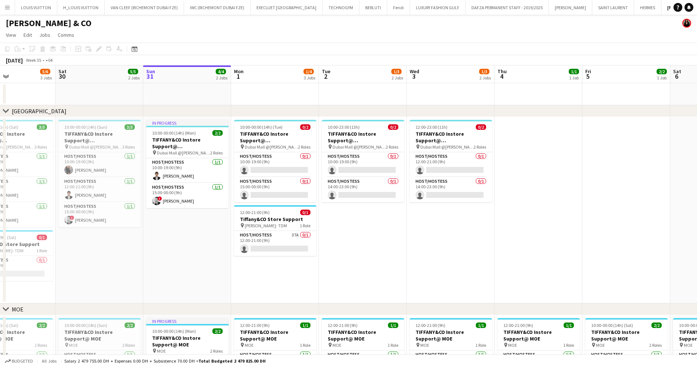
click at [524, 157] on app-date-cell at bounding box center [539, 210] width 88 height 186
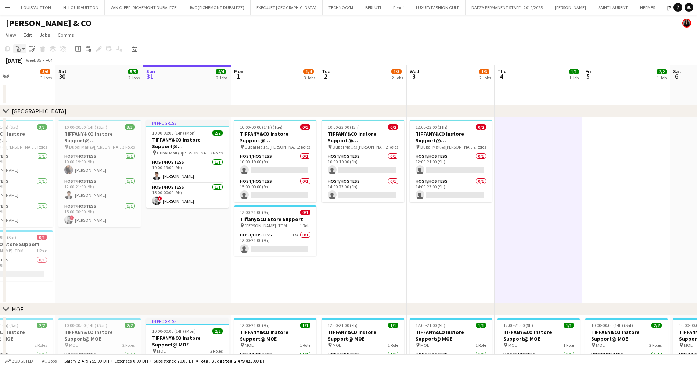
click at [20, 49] on icon at bounding box center [18, 50] width 3 height 3
click at [28, 65] on link "Paste Ctrl+V" at bounding box center [53, 63] width 69 height 7
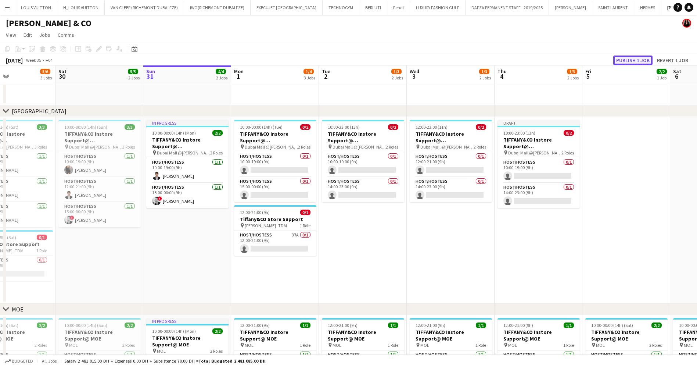
click at [635, 62] on button "Publish 1 job" at bounding box center [632, 61] width 39 height 10
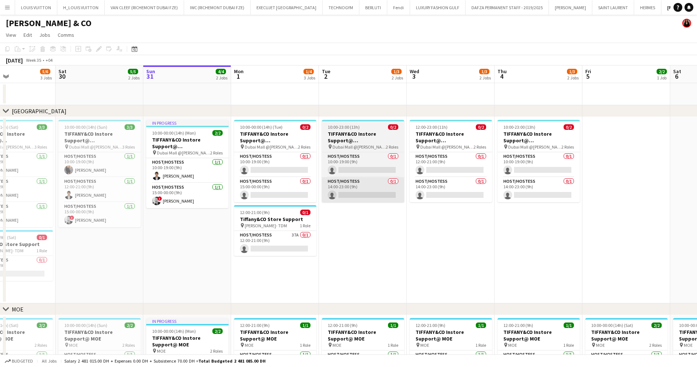
click at [358, 192] on app-card-role "Host/Hostess 0/1 14:00-23:00 (9h) single-neutral-actions" at bounding box center [363, 189] width 82 height 25
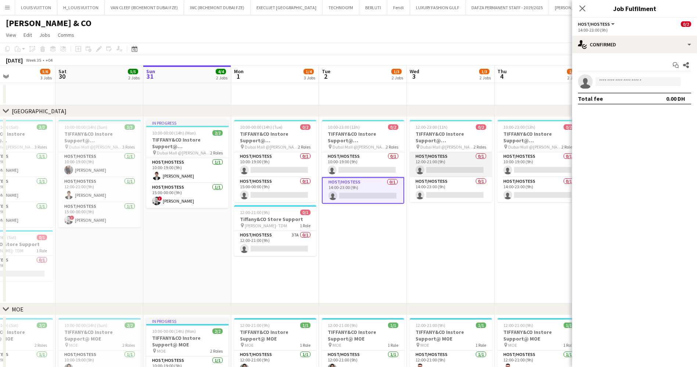
click at [456, 169] on app-card-role "Host/Hostess 0/1 12:00-21:00 (9h) single-neutral-actions" at bounding box center [451, 164] width 82 height 25
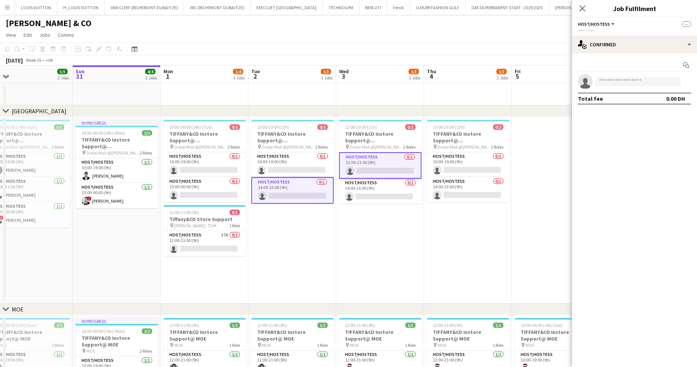
scroll to position [0, 279]
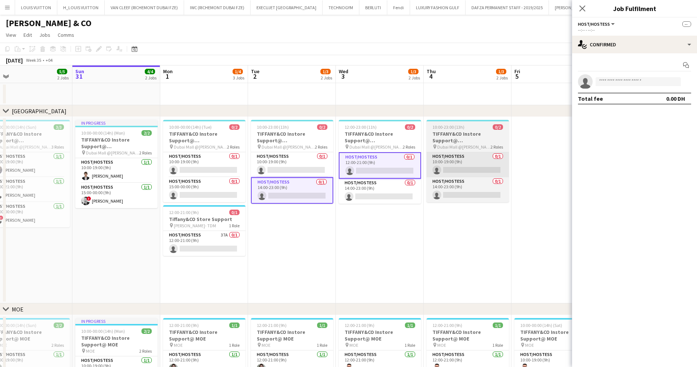
click at [462, 165] on app-card-role "Host/Hostess 0/1 10:00-19:00 (9h) single-neutral-actions" at bounding box center [468, 164] width 82 height 25
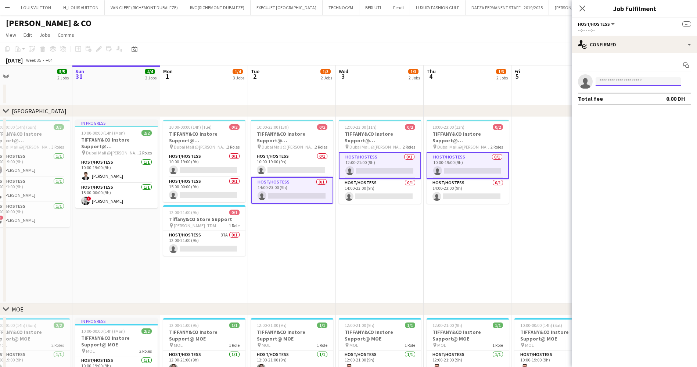
click at [622, 81] on input at bounding box center [638, 81] width 85 height 9
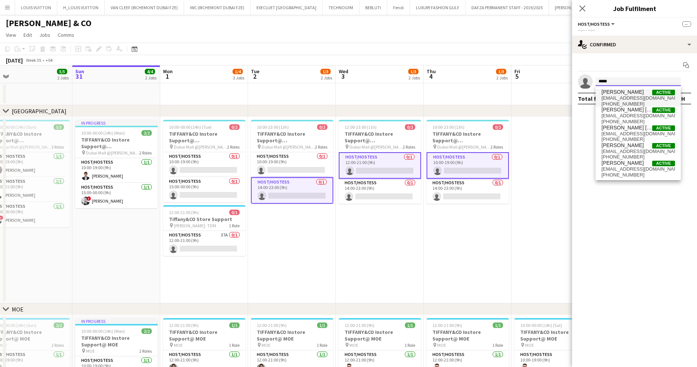
type input "*****"
click at [629, 100] on span "marwaabdelaali@yahoo.com" at bounding box center [639, 98] width 74 height 6
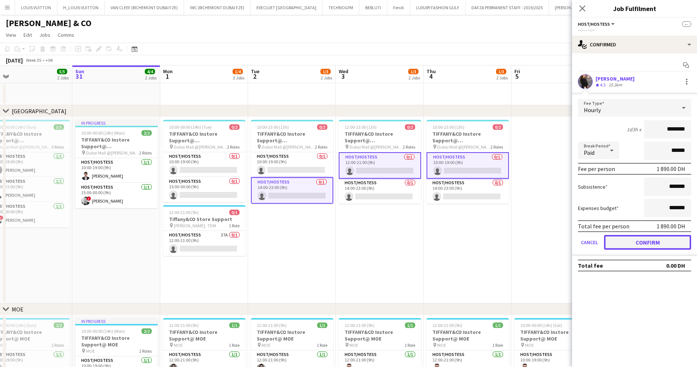
click at [658, 239] on button "Confirm" at bounding box center [647, 242] width 87 height 15
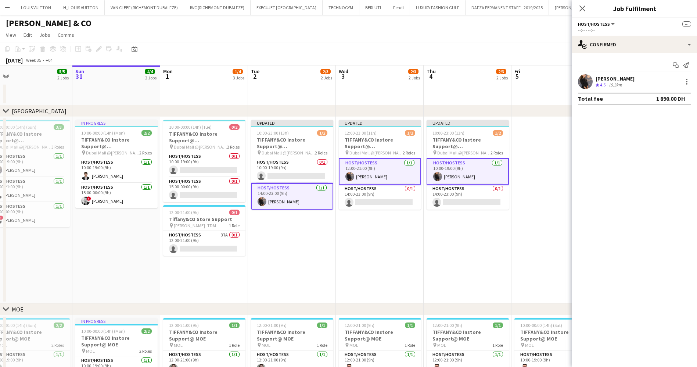
click at [518, 47] on app-toolbar "Copy Paste Paste Ctrl+V Paste with crew Ctrl+Shift+V Paste linked Job [GEOGRAPH…" at bounding box center [348, 49] width 697 height 12
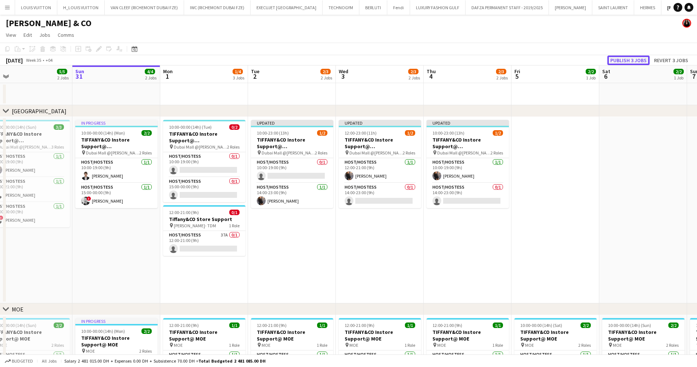
click at [630, 62] on button "Publish 3 jobs" at bounding box center [629, 61] width 42 height 10
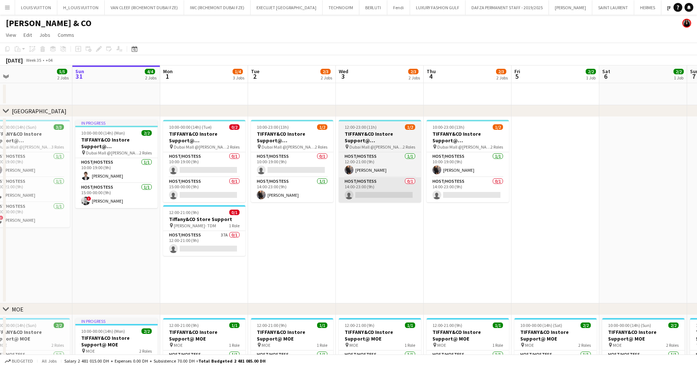
click at [366, 192] on app-card-role "Host/Hostess 0/1 14:00-23:00 (9h) single-neutral-actions" at bounding box center [380, 189] width 82 height 25
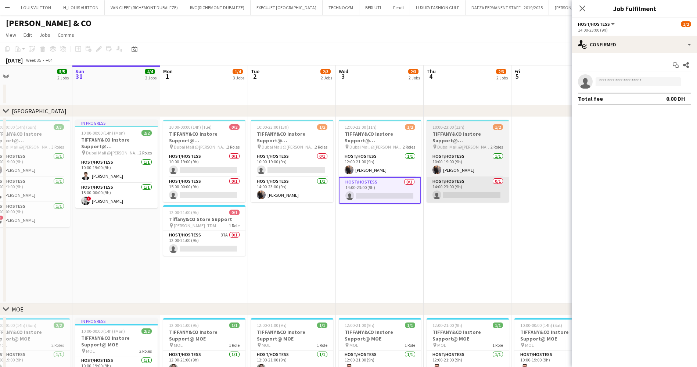
click at [465, 198] on app-card-role "Host/Hostess 0/1 14:00-23:00 (9h) single-neutral-actions" at bounding box center [468, 189] width 82 height 25
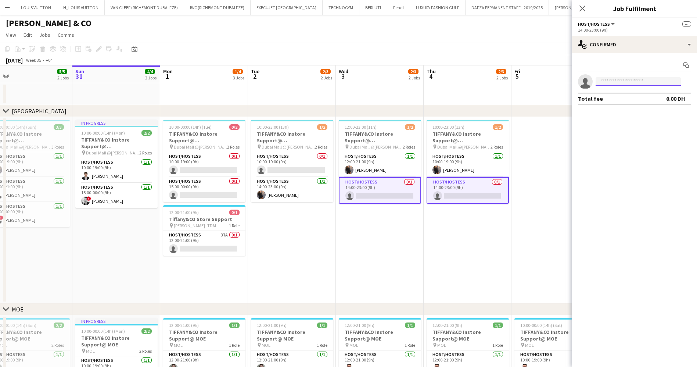
click at [630, 80] on input at bounding box center [638, 81] width 85 height 9
type input "**********"
click at [645, 100] on span "varavakat@gmail.com" at bounding box center [639, 98] width 74 height 6
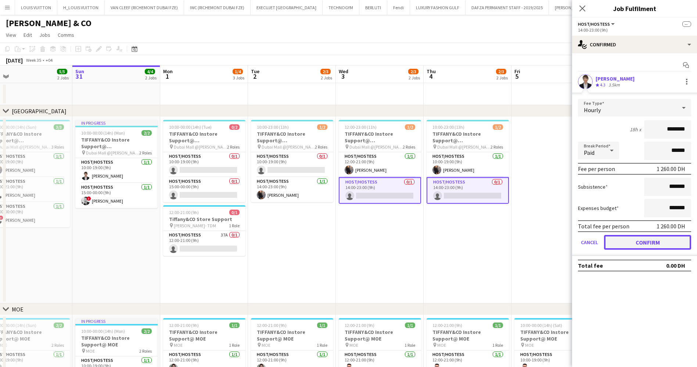
click at [651, 242] on button "Confirm" at bounding box center [647, 242] width 87 height 15
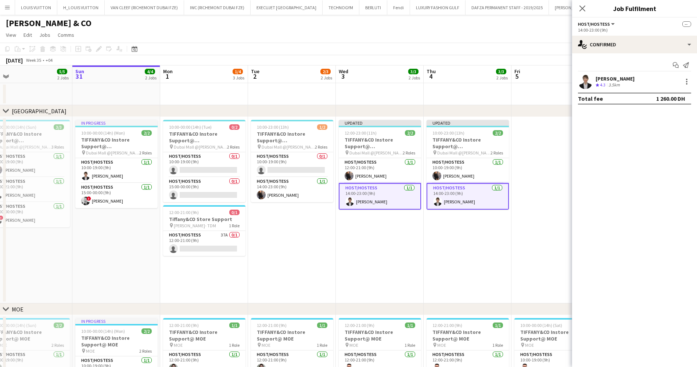
click at [522, 46] on app-toolbar "Copy Paste Paste Ctrl+V Paste with crew Ctrl+Shift+V Paste linked Job [GEOGRAPH…" at bounding box center [348, 49] width 697 height 12
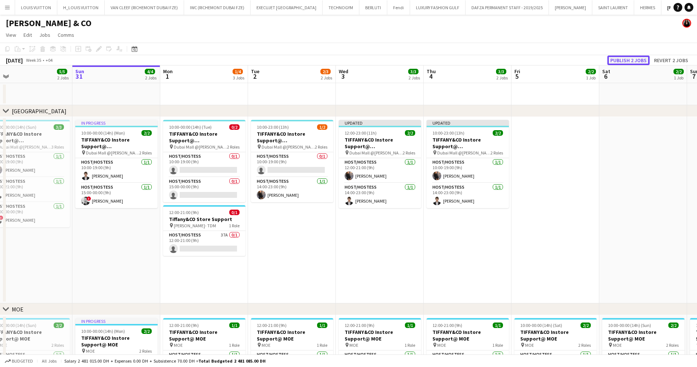
click at [631, 62] on button "Publish 2 jobs" at bounding box center [629, 61] width 42 height 10
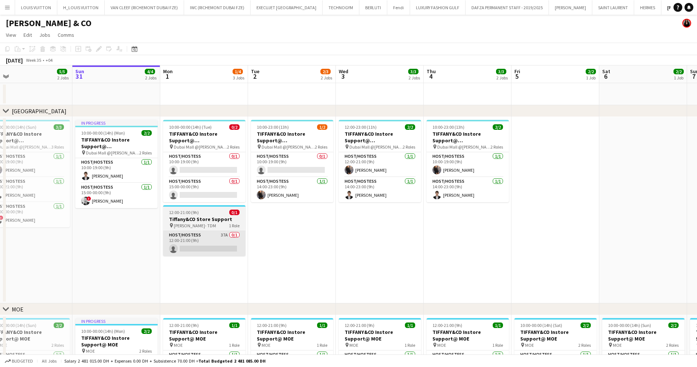
click at [207, 250] on app-card-role "Host/Hostess 37A 0/1 12:00-21:00 (9h) single-neutral-actions" at bounding box center [204, 243] width 82 height 25
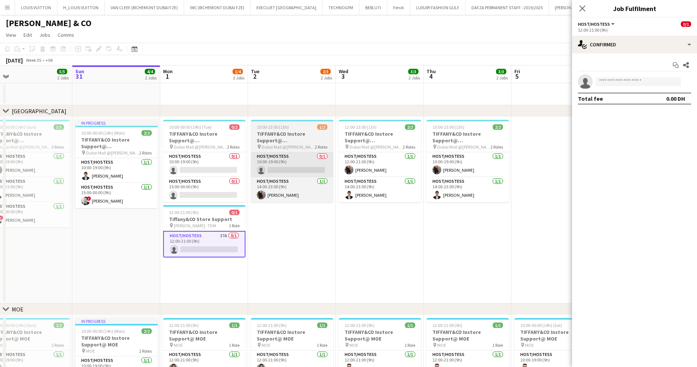
click at [293, 170] on app-card-role "Host/Hostess 0/1 10:00-19:00 (9h) single-neutral-actions" at bounding box center [292, 164] width 82 height 25
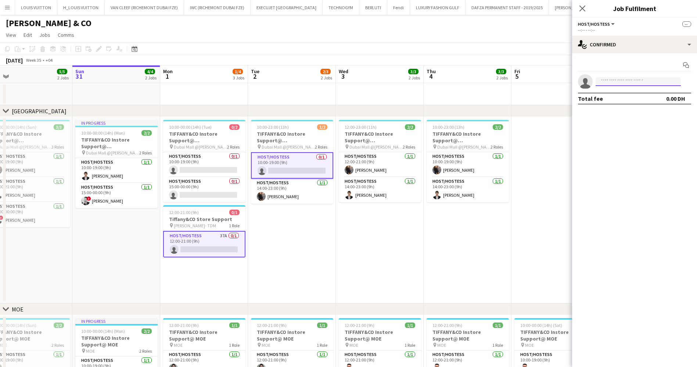
click at [638, 82] on input at bounding box center [638, 81] width 85 height 9
type input "*******"
click at [656, 100] on span "danaker.kenenbaev@gmail.com" at bounding box center [639, 98] width 74 height 6
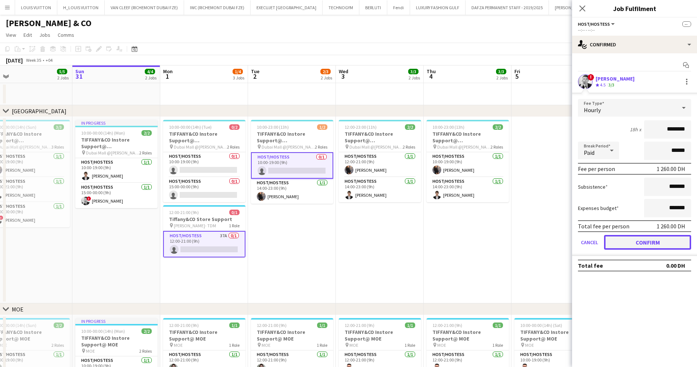
click at [664, 246] on button "Confirm" at bounding box center [647, 242] width 87 height 15
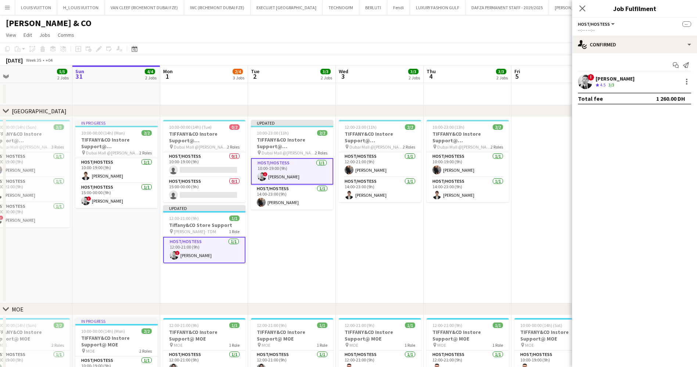
click at [533, 27] on div "[PERSON_NAME] & CO" at bounding box center [348, 22] width 697 height 14
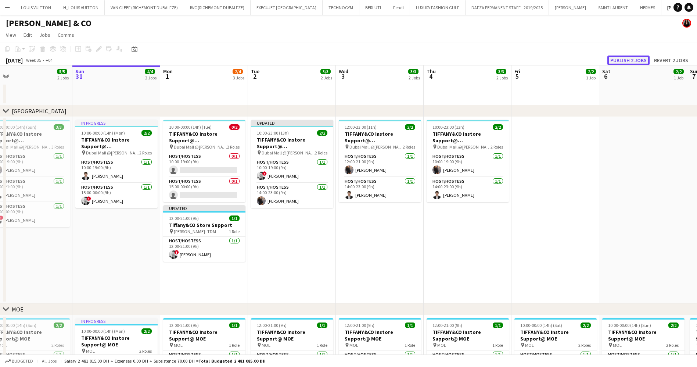
click at [637, 60] on button "Publish 2 jobs" at bounding box center [629, 61] width 42 height 10
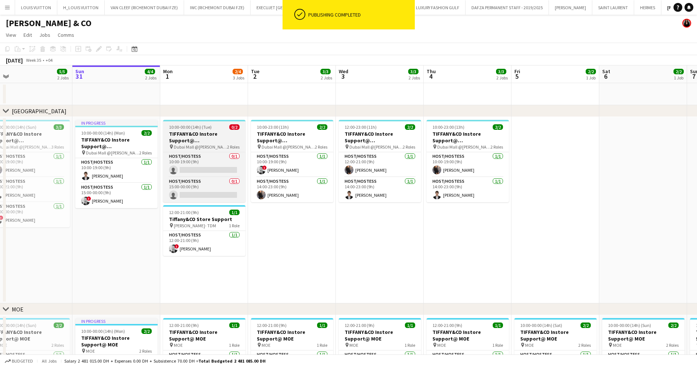
click at [229, 144] on span "2 Roles" at bounding box center [233, 147] width 12 height 6
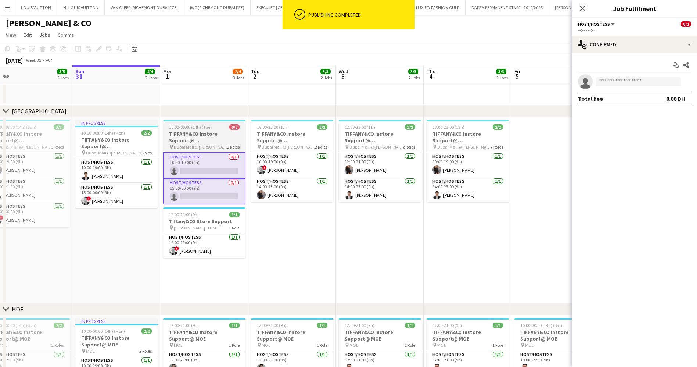
click at [219, 134] on h3 "TIFFANY&CO Instore Support@ Dubai Mall" at bounding box center [204, 136] width 82 height 13
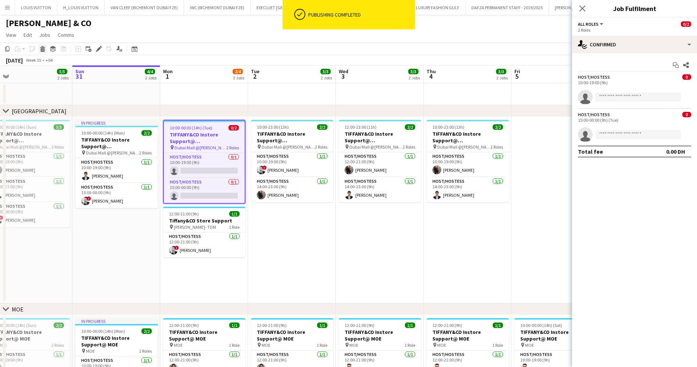
click at [43, 50] on icon at bounding box center [43, 50] width 4 height 4
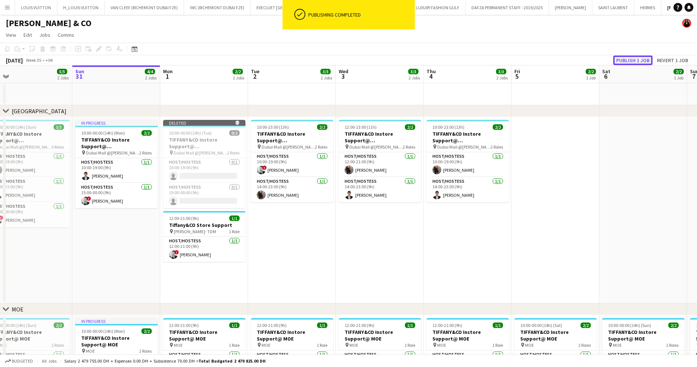
click at [629, 60] on button "Publish 1 job" at bounding box center [632, 61] width 39 height 10
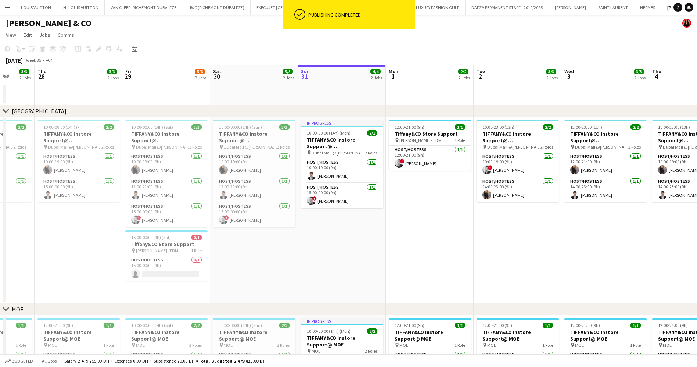
scroll to position [0, 229]
click at [176, 275] on app-card-role "Host/Hostess 0/1 15:00-00:00 (9h) single-neutral-actions" at bounding box center [166, 268] width 82 height 25
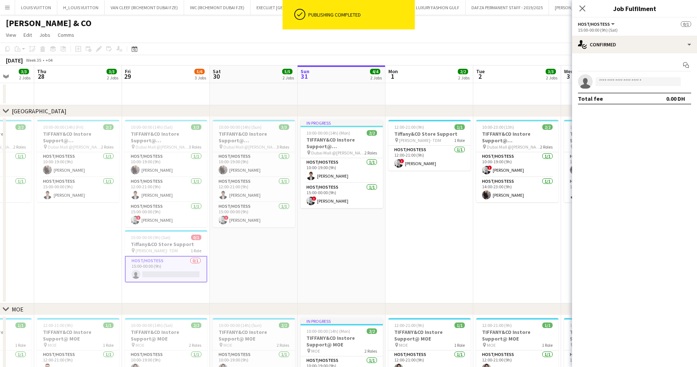
click at [359, 265] on app-date-cell "In progress 10:00-00:00 (14h) (Mon) 2/2 TIFFANY&CO Instore Support@ Dubai Mall …" at bounding box center [342, 210] width 88 height 186
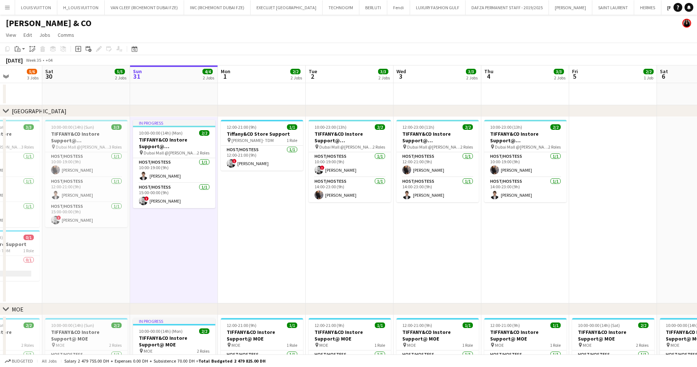
scroll to position [0, 220]
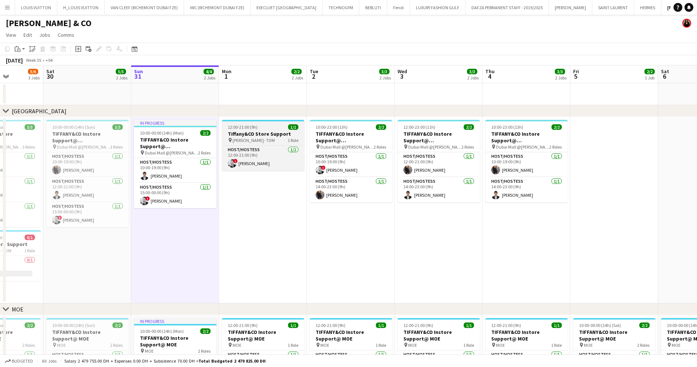
click at [272, 136] on h3 "Tiffany&CO Store Support" at bounding box center [263, 133] width 82 height 7
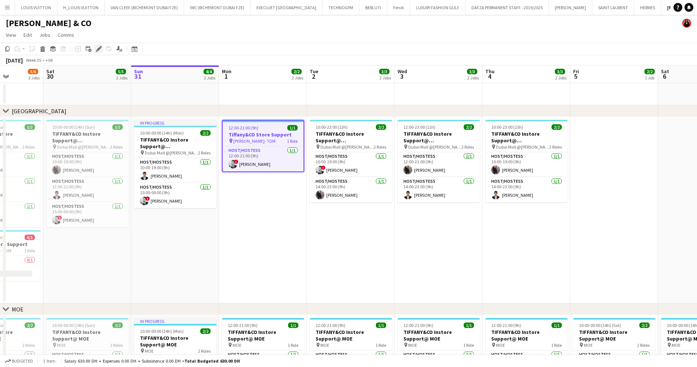
click at [100, 52] on icon "Edit" at bounding box center [99, 49] width 6 height 6
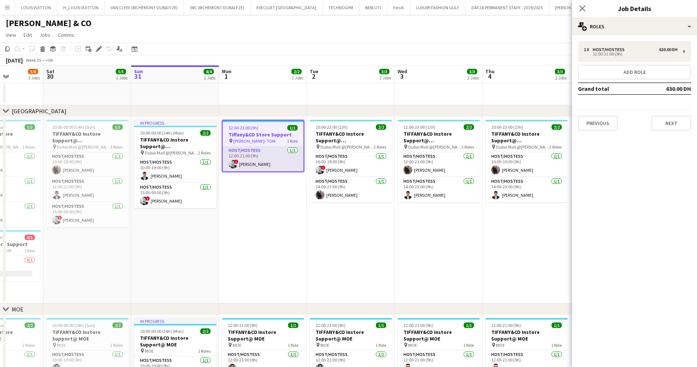
click at [276, 166] on app-card-role "Host/Hostess 1/1 12:00-21:00 (9h) ! Danaker Kenenbaev" at bounding box center [263, 158] width 81 height 25
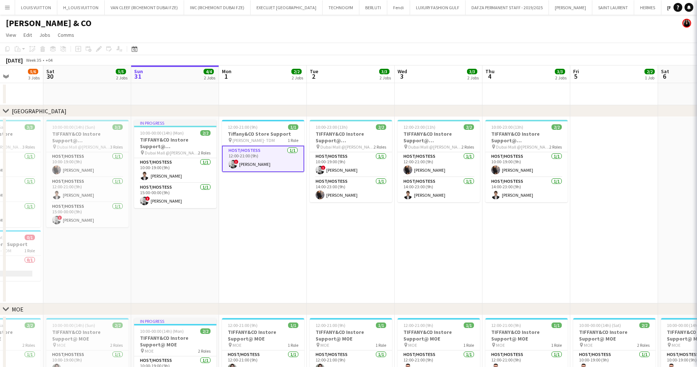
click at [279, 163] on app-card-role "Host/Hostess 1/1 12:00-21:00 (9h) ! Danaker Kenenbaev" at bounding box center [263, 159] width 82 height 26
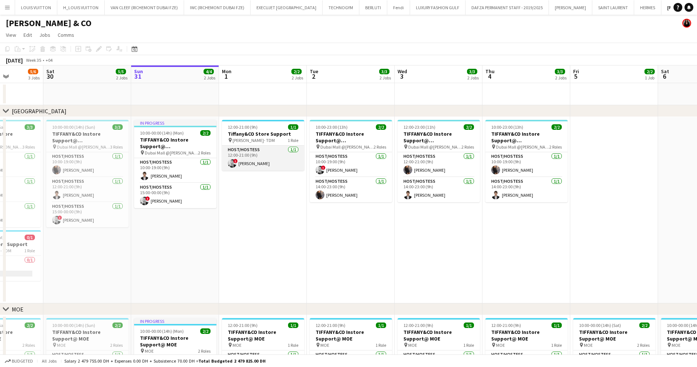
click at [276, 162] on app-card-role "Host/Hostess 1/1 12:00-21:00 (9h) ! Danaker Kenenbaev" at bounding box center [263, 158] width 82 height 25
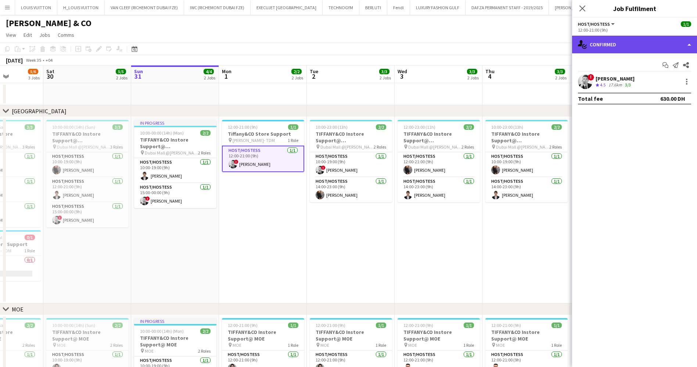
click at [624, 49] on div "single-neutral-actions-check-2 Confirmed" at bounding box center [634, 45] width 125 height 18
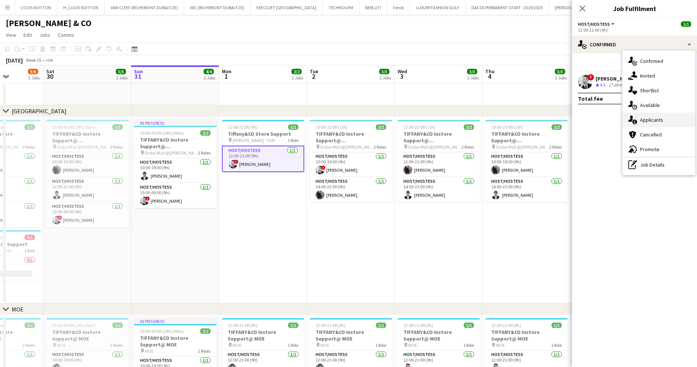
click at [662, 120] on div "single-neutral-actions-information Applicants" at bounding box center [659, 119] width 73 height 15
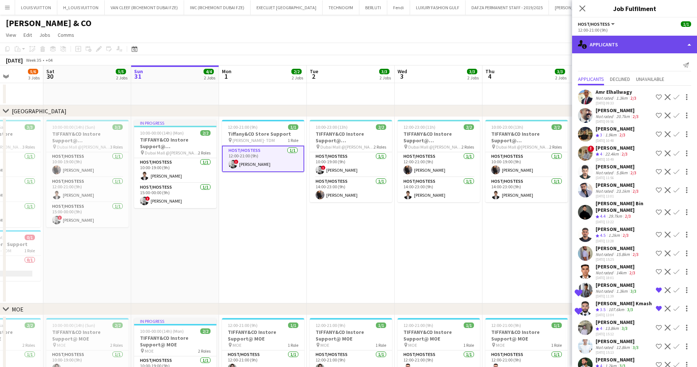
click at [635, 44] on div "single-neutral-actions-information Applicants" at bounding box center [634, 45] width 125 height 18
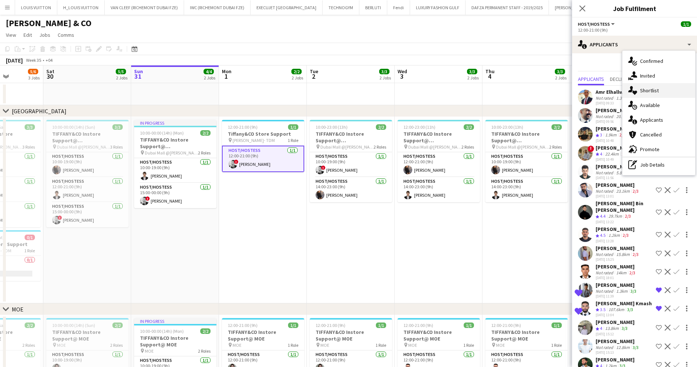
click at [658, 95] on div "single-neutral-actions-heart Shortlist" at bounding box center [659, 90] width 73 height 15
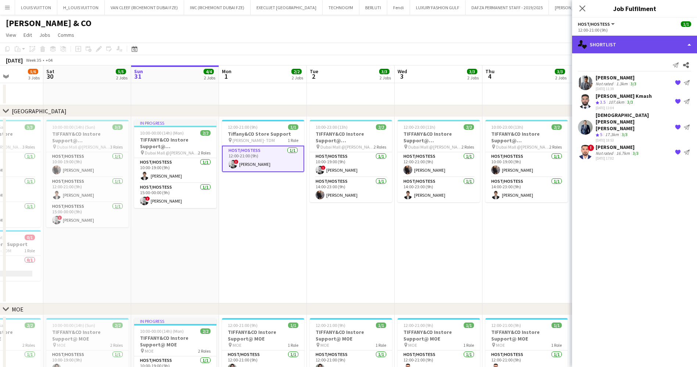
click at [640, 43] on div "single-neutral-actions-heart Shortlist" at bounding box center [634, 45] width 125 height 18
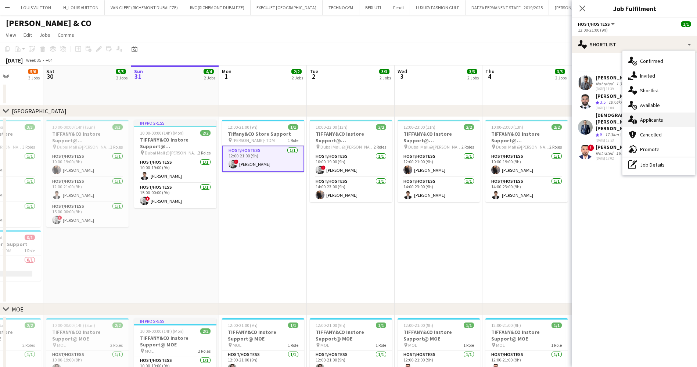
click at [654, 120] on div "single-neutral-actions-information Applicants" at bounding box center [659, 119] width 73 height 15
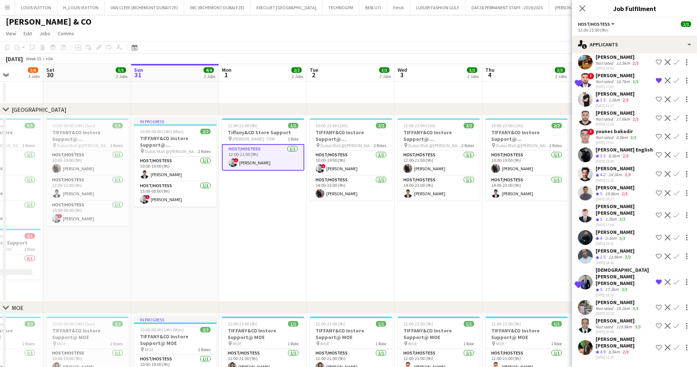
scroll to position [505, 0]
click at [489, 42] on app-toolbar "Copy Paste Paste Ctrl+V Paste with crew Ctrl+Shift+V Paste linked Job [GEOGRAPH…" at bounding box center [348, 47] width 697 height 12
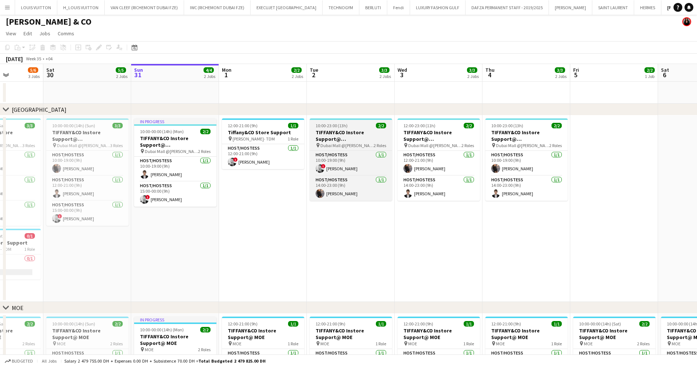
click at [359, 133] on h3 "TIFFANY&CO Instore Support@ Dubai Mall" at bounding box center [351, 135] width 82 height 13
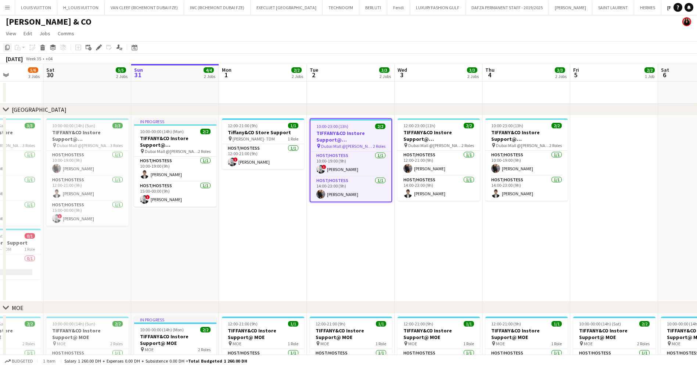
click at [8, 45] on icon at bounding box center [7, 47] width 4 height 5
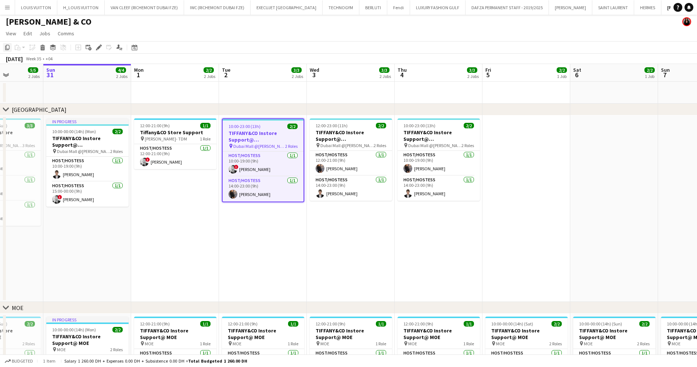
scroll to position [0, 245]
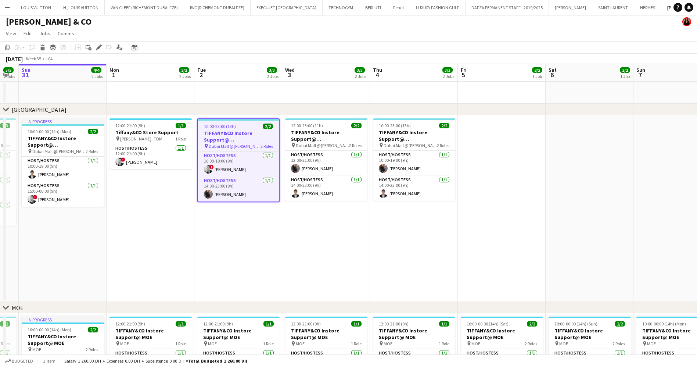
click at [485, 144] on app-date-cell at bounding box center [502, 208] width 88 height 186
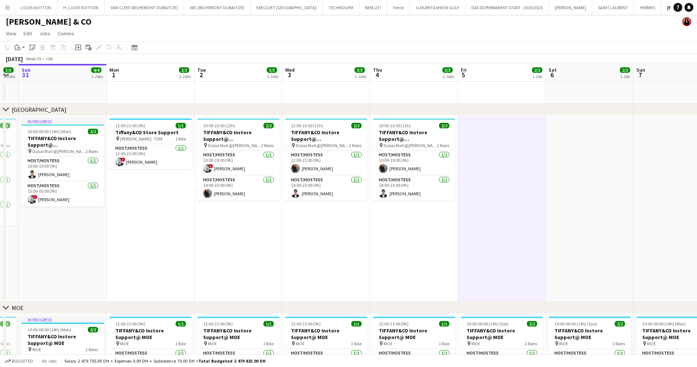
click at [575, 132] on app-date-cell at bounding box center [590, 208] width 88 height 186
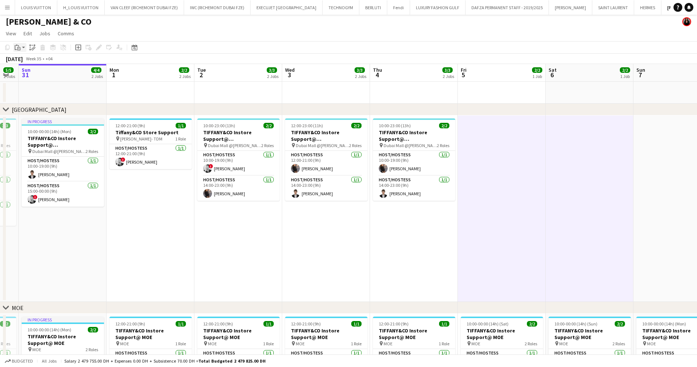
click at [16, 47] on icon "Paste" at bounding box center [18, 47] width 6 height 6
click at [42, 61] on link "Paste Ctrl+V" at bounding box center [53, 61] width 69 height 7
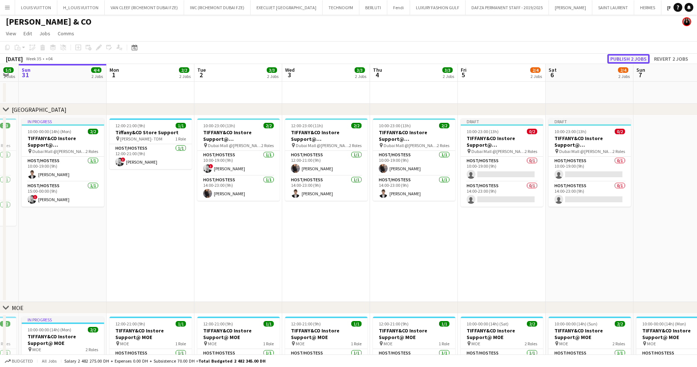
click at [635, 59] on button "Publish 2 jobs" at bounding box center [629, 59] width 42 height 10
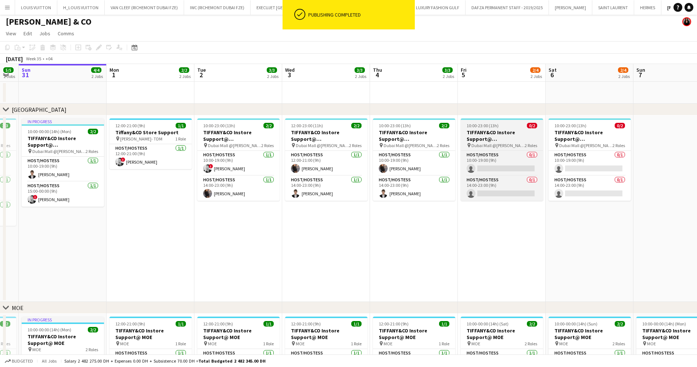
click at [498, 135] on h3 "TIFFANY&CO Instore Support@ Dubai Mall" at bounding box center [502, 135] width 82 height 13
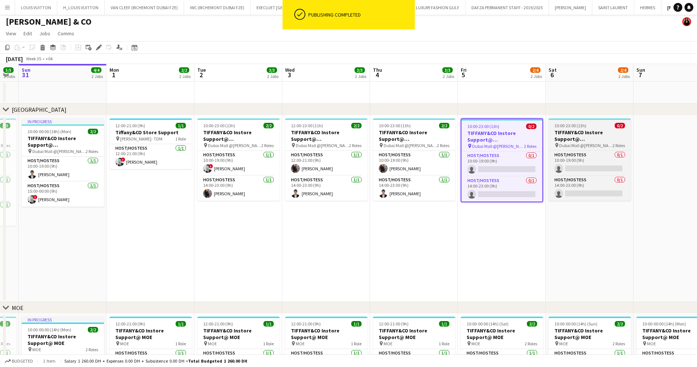
click at [592, 138] on h3 "TIFFANY&CO Instore Support@ Dubai Mall" at bounding box center [590, 135] width 82 height 13
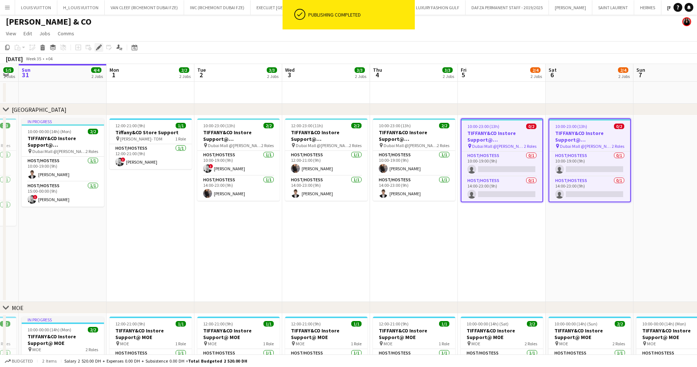
click at [97, 50] on icon at bounding box center [97, 50] width 2 height 2
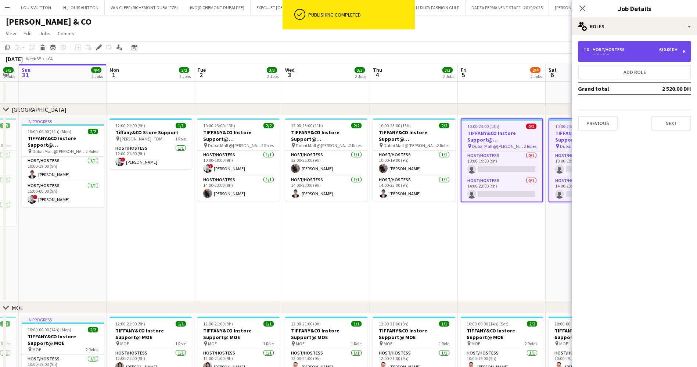
click at [650, 54] on div "--:-- - --:--" at bounding box center [631, 54] width 94 height 4
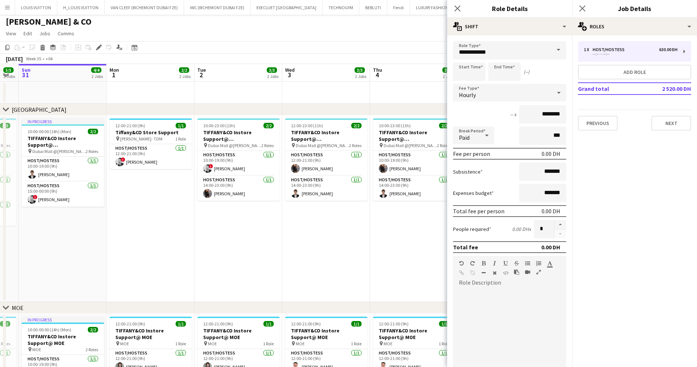
click at [639, 170] on mat-expansion-panel "pencil3 General details 1 x Host/Hostess 630.00 DH --:-- - --:-- Add role Grand…" at bounding box center [634, 201] width 125 height 332
click at [399, 65] on app-board-header-date "Thu 4 3/3 2 Jobs" at bounding box center [414, 73] width 88 height 18
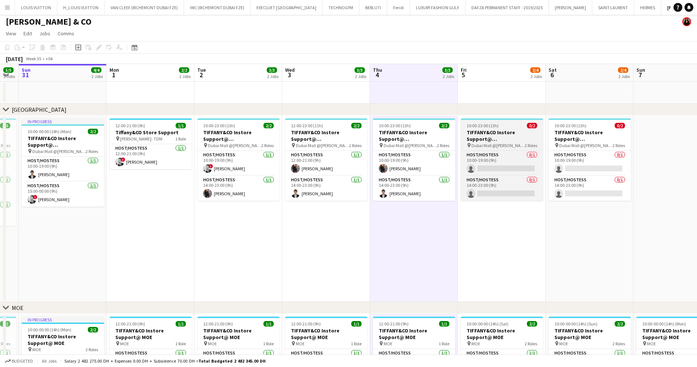
click at [502, 129] on h3 "TIFFANY&CO Instore Support@ Dubai Mall" at bounding box center [502, 135] width 82 height 13
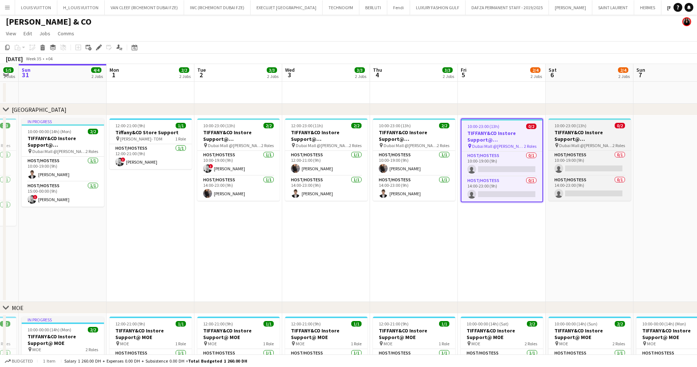
click at [595, 137] on h3 "TIFFANY&CO Instore Support@ Dubai Mall" at bounding box center [590, 135] width 82 height 13
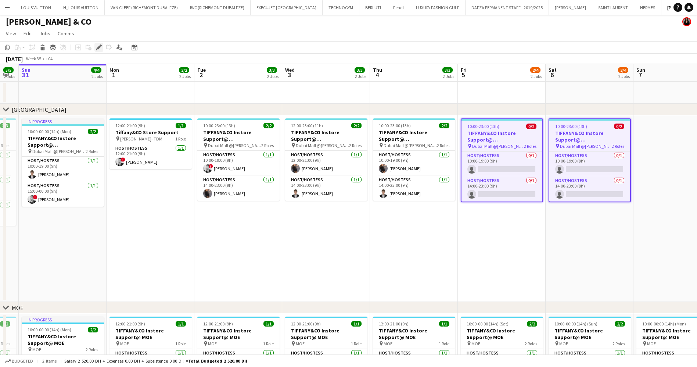
click at [97, 50] on icon at bounding box center [97, 50] width 2 height 2
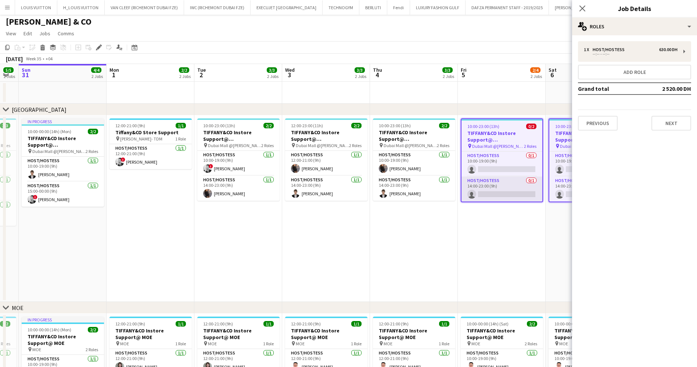
click at [504, 196] on app-card-role "Host/Hostess 0/1 14:00-23:00 (9h) single-neutral-actions" at bounding box center [502, 188] width 81 height 25
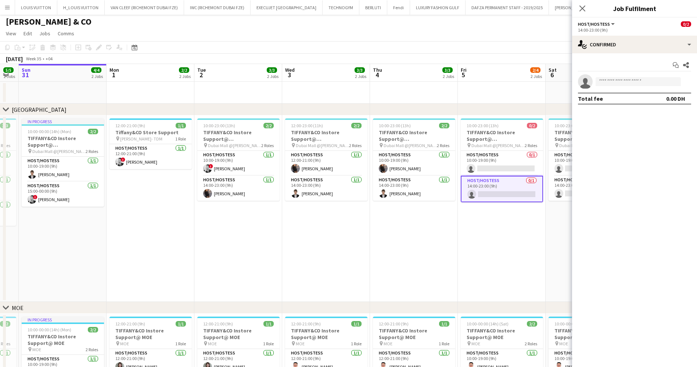
click at [511, 191] on app-card-role "Host/Hostess 0/1 14:00-23:00 (9h) single-neutral-actions" at bounding box center [502, 189] width 82 height 26
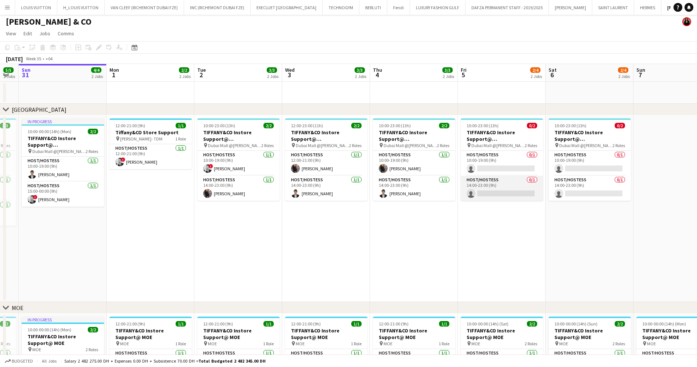
click at [525, 195] on app-card-role "Host/Hostess 0/1 14:00-23:00 (9h) single-neutral-actions" at bounding box center [502, 188] width 82 height 25
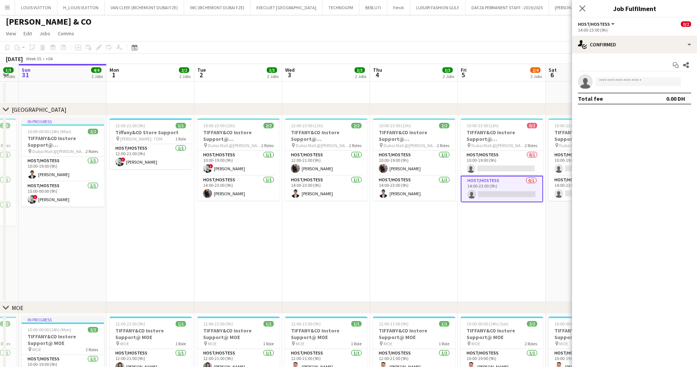
click at [522, 131] on h3 "TIFFANY&CO Instore Support@ Dubai Mall" at bounding box center [502, 135] width 82 height 13
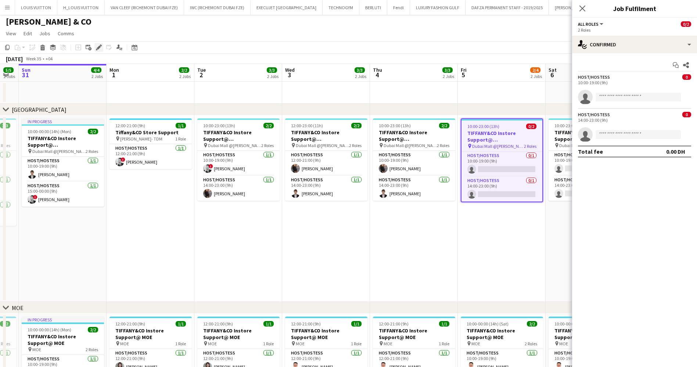
click at [100, 44] on div "Edit" at bounding box center [98, 47] width 9 height 9
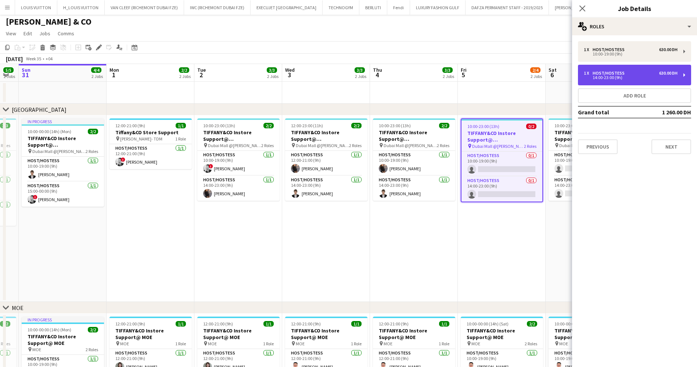
click at [632, 78] on div "14:00-23:00 (9h)" at bounding box center [631, 78] width 94 height 4
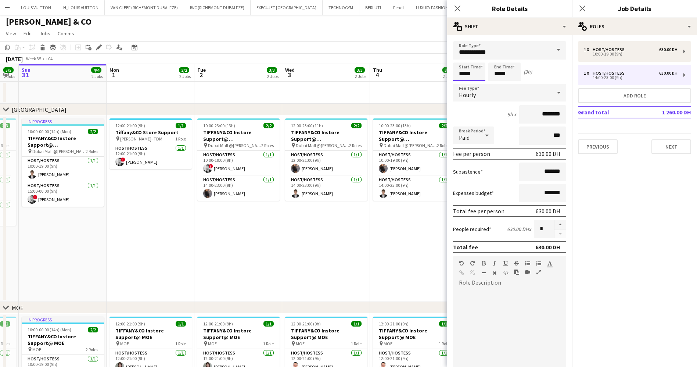
click at [474, 74] on input "*****" at bounding box center [469, 71] width 32 height 18
type input "*****"
click at [509, 75] on input "*****" at bounding box center [505, 71] width 32 height 18
type input "*****"
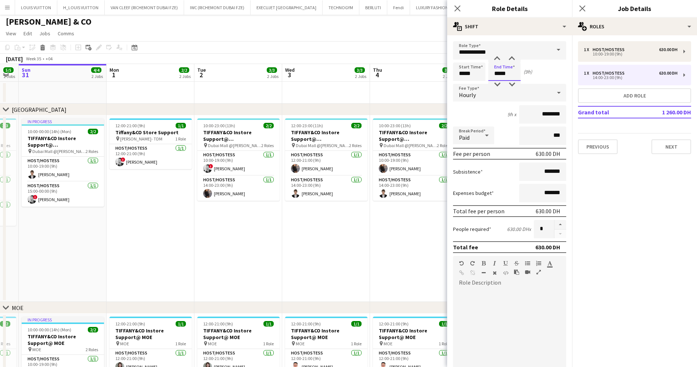
type input "*****"
click at [373, 46] on app-toolbar "Copy Paste Paste Ctrl+V Paste with crew Ctrl+Shift+V Paste linked Job [GEOGRAPH…" at bounding box center [348, 47] width 697 height 12
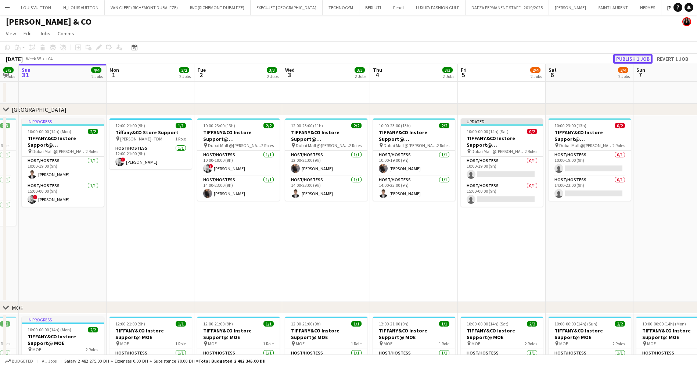
click at [633, 62] on button "Publish 1 job" at bounding box center [632, 59] width 39 height 10
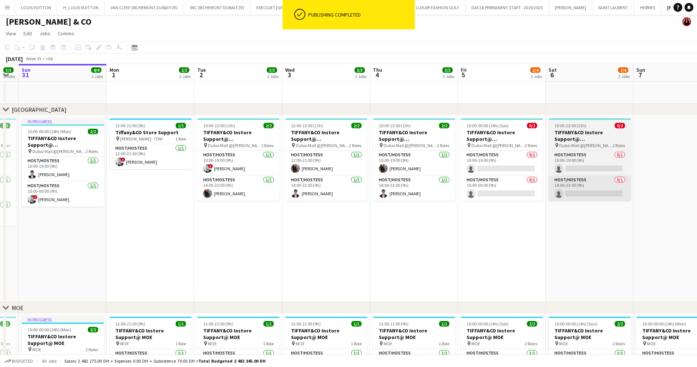
click at [592, 197] on app-card-role "Host/Hostess 0/1 14:00-23:00 (9h) single-neutral-actions" at bounding box center [590, 188] width 82 height 25
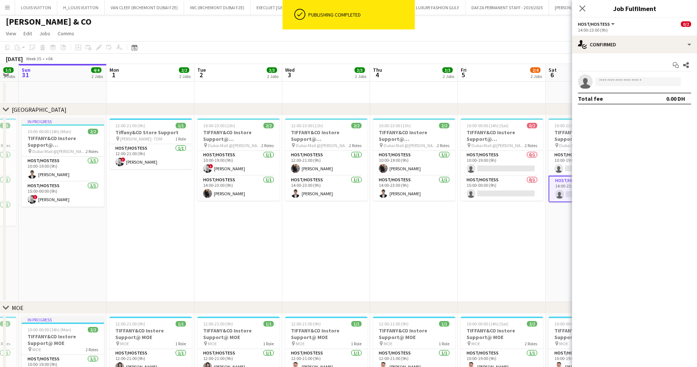
click at [559, 141] on h3 "TIFFANY&CO Instore Support@ Dubai Mall" at bounding box center [590, 135] width 82 height 13
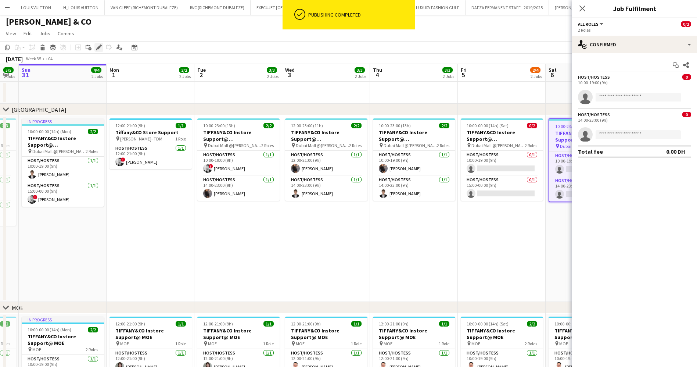
click at [103, 49] on div "Edit" at bounding box center [98, 47] width 9 height 9
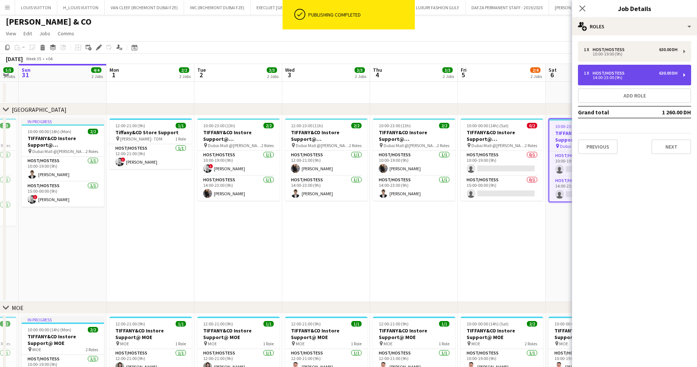
click at [646, 78] on div "14:00-23:00 (9h)" at bounding box center [631, 78] width 94 height 4
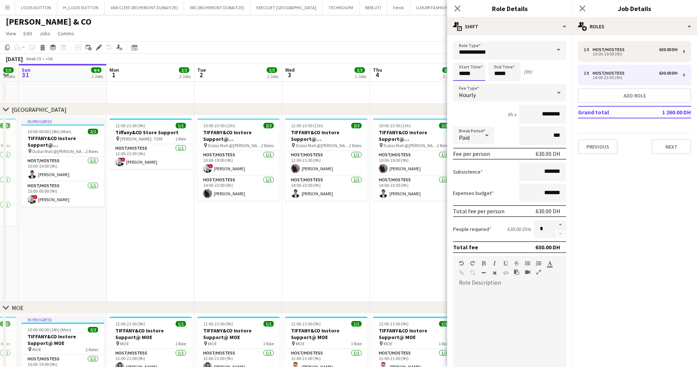
click at [472, 76] on input "*****" at bounding box center [469, 71] width 32 height 18
type input "*****"
click at [511, 74] on input "*****" at bounding box center [505, 71] width 32 height 18
type input "*****"
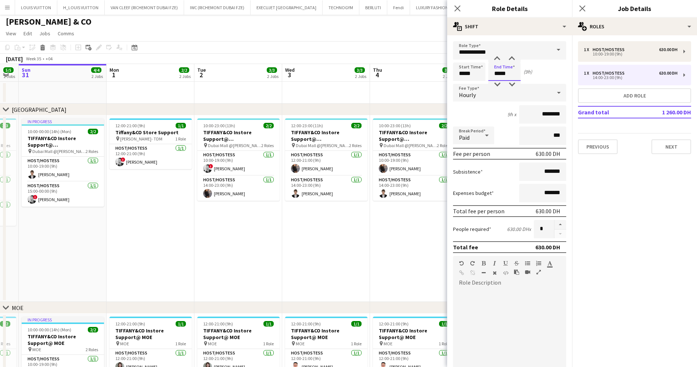
type input "*****"
click at [392, 42] on app-toolbar "Copy Paste Paste Ctrl+V Paste with crew Ctrl+Shift+V Paste linked Job [GEOGRAPH…" at bounding box center [348, 47] width 697 height 12
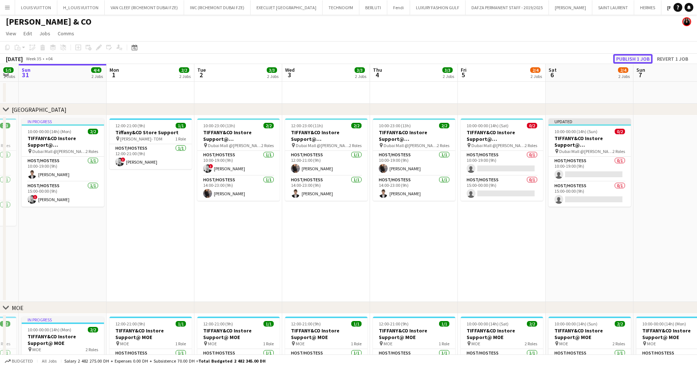
click at [637, 59] on button "Publish 1 job" at bounding box center [632, 59] width 39 height 10
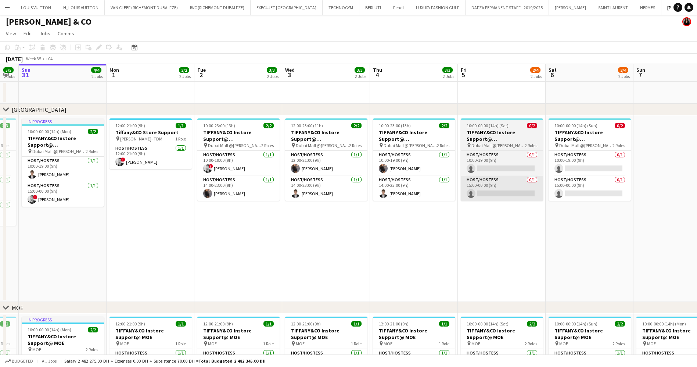
click at [487, 186] on app-card-role "Host/Hostess 0/1 15:00-00:00 (9h) single-neutral-actions" at bounding box center [502, 188] width 82 height 25
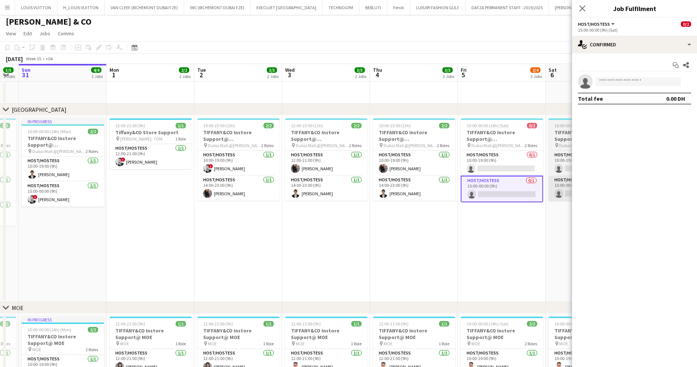
click at [551, 195] on app-card-role "Host/Hostess 0/1 15:00-00:00 (9h) single-neutral-actions" at bounding box center [590, 188] width 82 height 25
click at [621, 86] on input at bounding box center [638, 81] width 85 height 9
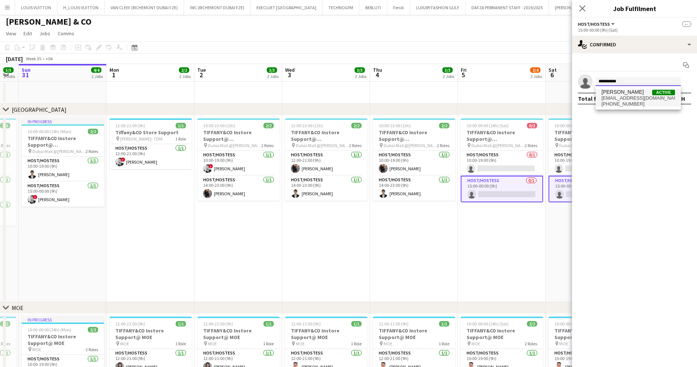
type input "**********"
click at [638, 91] on span "Kateryna Varava" at bounding box center [623, 92] width 42 height 6
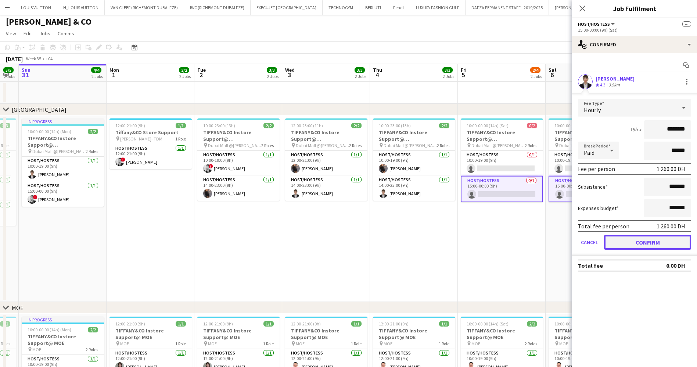
click at [651, 241] on button "Confirm" at bounding box center [647, 242] width 87 height 15
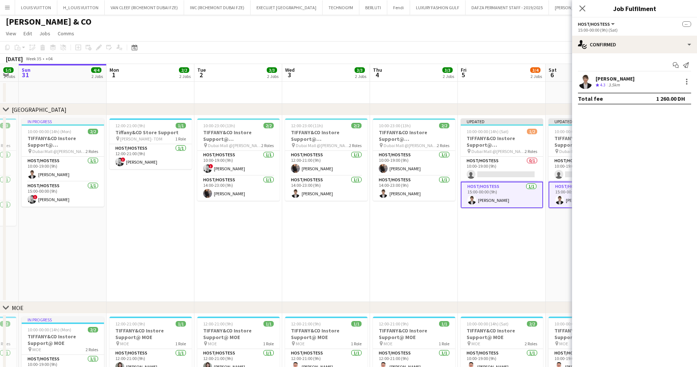
click at [536, 43] on app-toolbar "Copy Paste Paste Ctrl+V Paste with crew Ctrl+Shift+V Paste linked Job [GEOGRAPH…" at bounding box center [348, 47] width 697 height 12
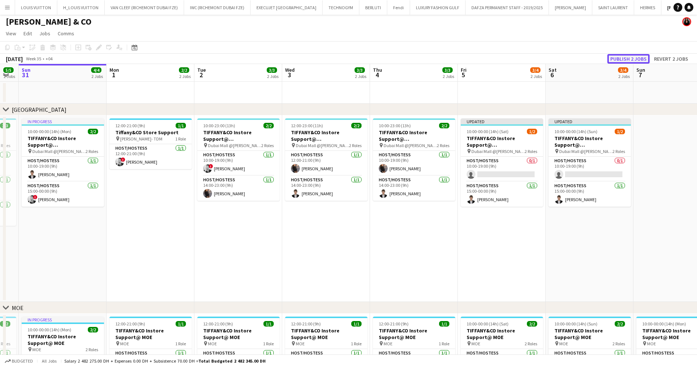
click at [636, 57] on button "Publish 2 jobs" at bounding box center [629, 59] width 42 height 10
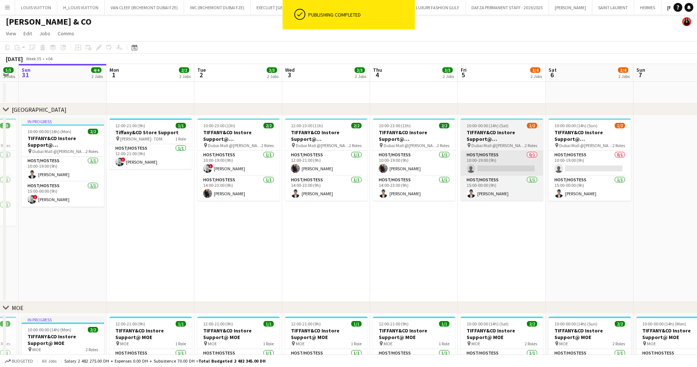
click at [497, 161] on app-card-role "Host/Hostess 0/1 10:00-19:00 (9h) single-neutral-actions" at bounding box center [502, 163] width 82 height 25
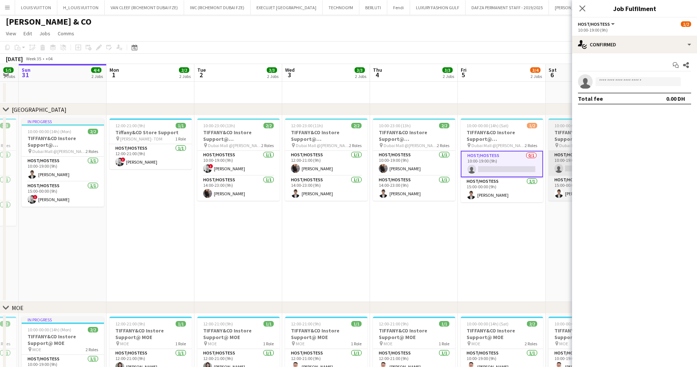
click at [559, 164] on app-card-role "Host/Hostess 0/1 10:00-19:00 (9h) single-neutral-actions" at bounding box center [590, 163] width 82 height 25
click at [625, 82] on input at bounding box center [638, 81] width 85 height 9
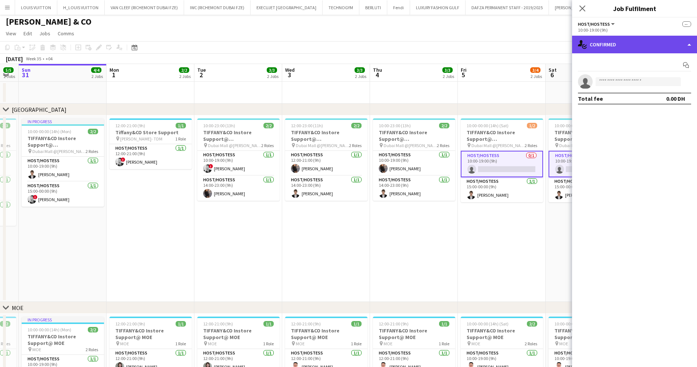
click at [639, 48] on div "single-neutral-actions-check-2 Confirmed" at bounding box center [634, 45] width 125 height 18
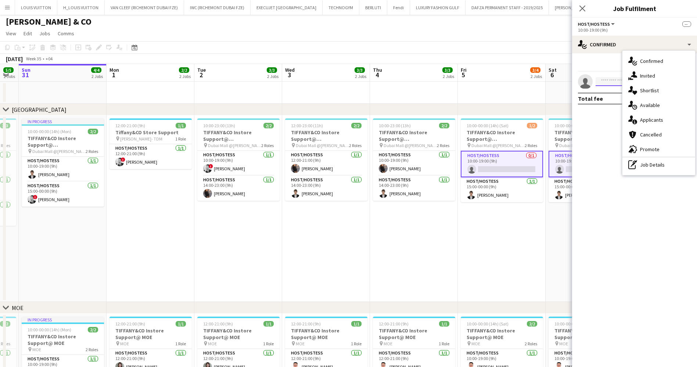
click at [605, 81] on input at bounding box center [638, 81] width 85 height 9
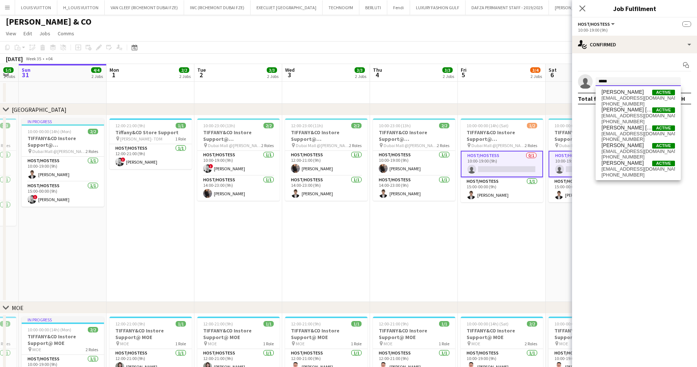
scroll to position [4, 0]
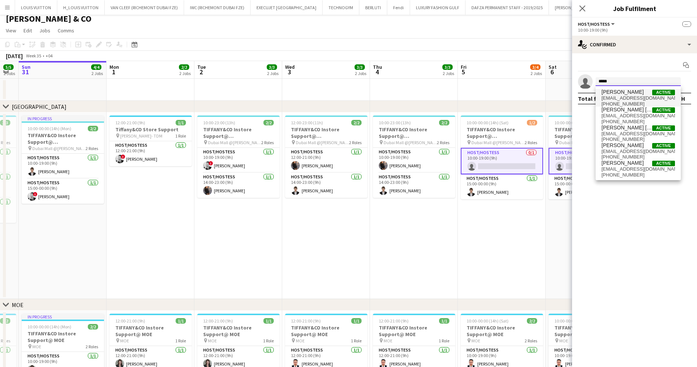
type input "*****"
click at [630, 91] on span "Marwa Abdelaali" at bounding box center [623, 92] width 42 height 6
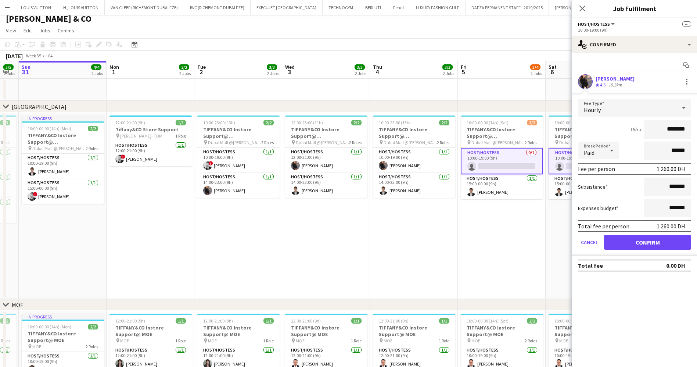
click at [648, 243] on button "Confirm" at bounding box center [647, 242] width 87 height 15
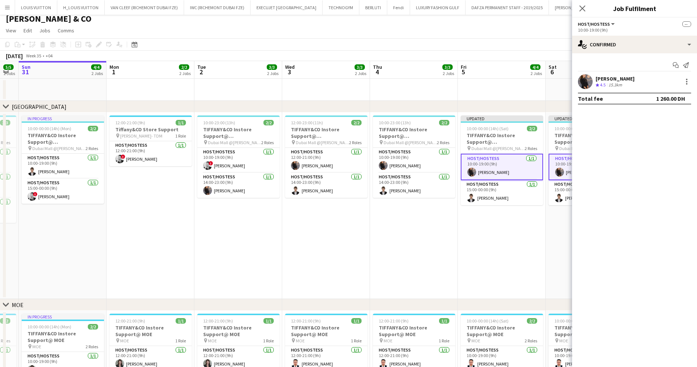
click at [501, 63] on app-board-header-date "Fri 5 4/4 2 Jobs" at bounding box center [502, 70] width 88 height 18
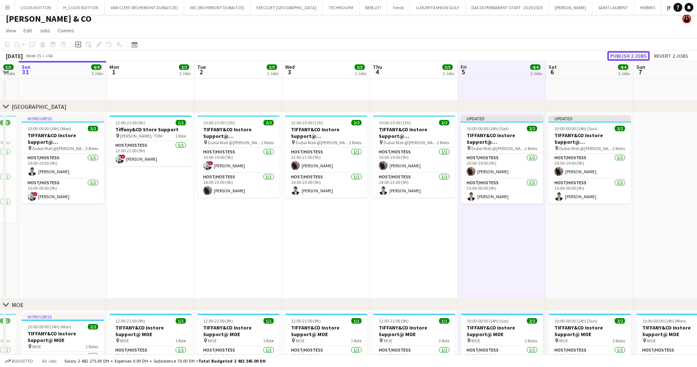
click at [637, 56] on button "Publish 2 jobs" at bounding box center [629, 56] width 42 height 10
